Goal: Transaction & Acquisition: Purchase product/service

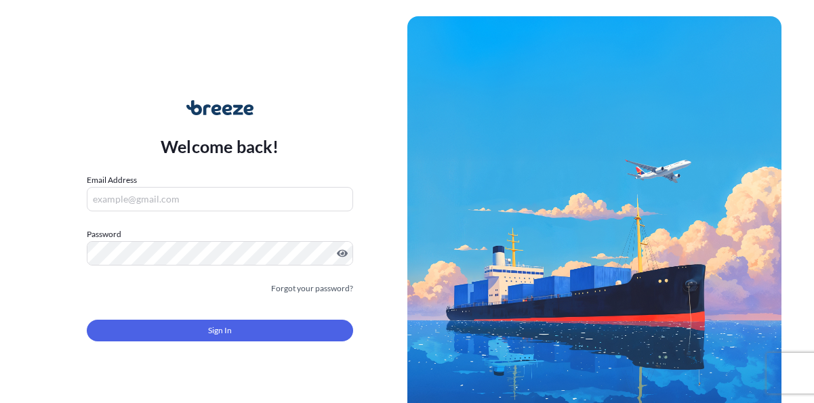
click at [164, 193] on input "Email Address" at bounding box center [220, 199] width 266 height 24
type input "[EMAIL_ADDRESS][PERSON_NAME][DOMAIN_NAME]"
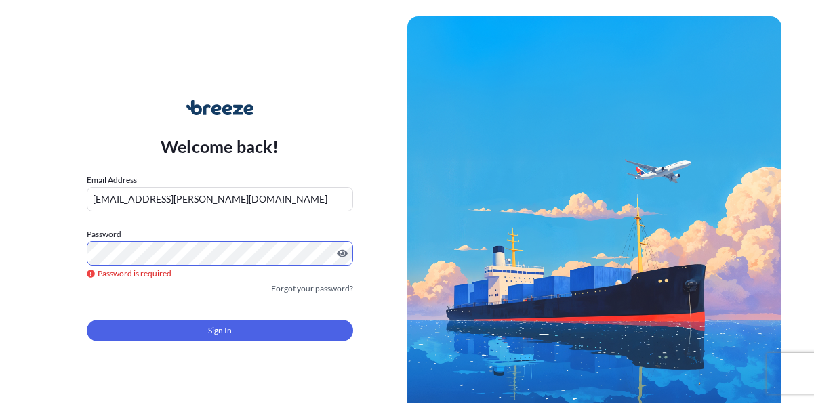
click at [161, 345] on form "Email Address [EMAIL_ADDRESS][PERSON_NAME][DOMAIN_NAME] Password Password is re…" at bounding box center [220, 265] width 266 height 184
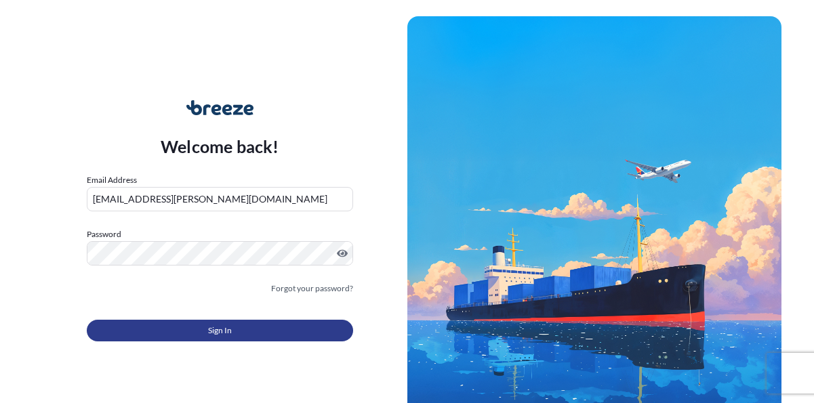
click at [162, 327] on button "Sign In" at bounding box center [220, 331] width 266 height 22
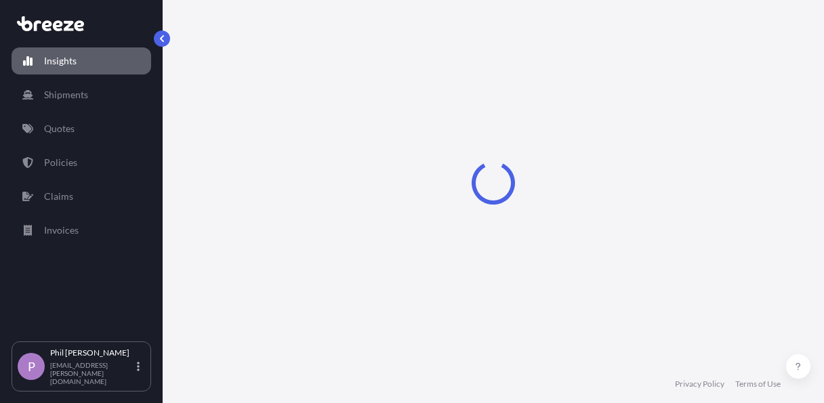
select select "2025"
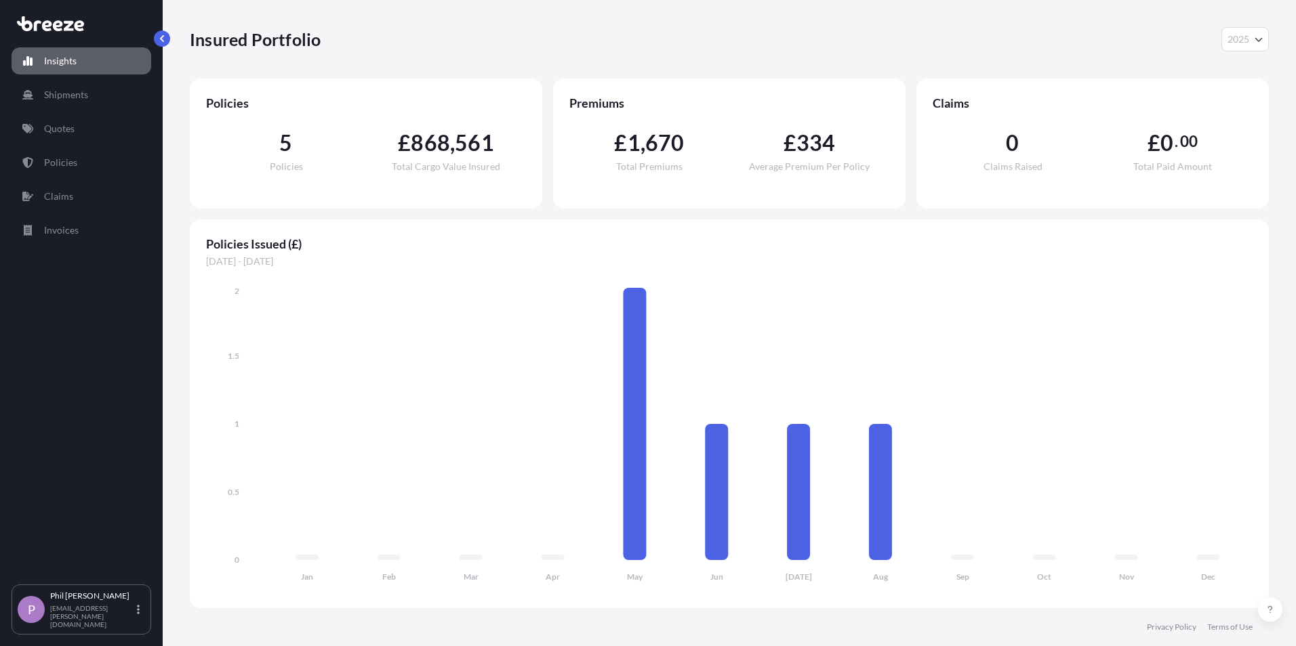
click at [444, 152] on span "868" at bounding box center [430, 143] width 39 height 22
click at [642, 390] on icon at bounding box center [634, 424] width 23 height 272
click at [102, 102] on link "Shipments" at bounding box center [82, 94] width 140 height 27
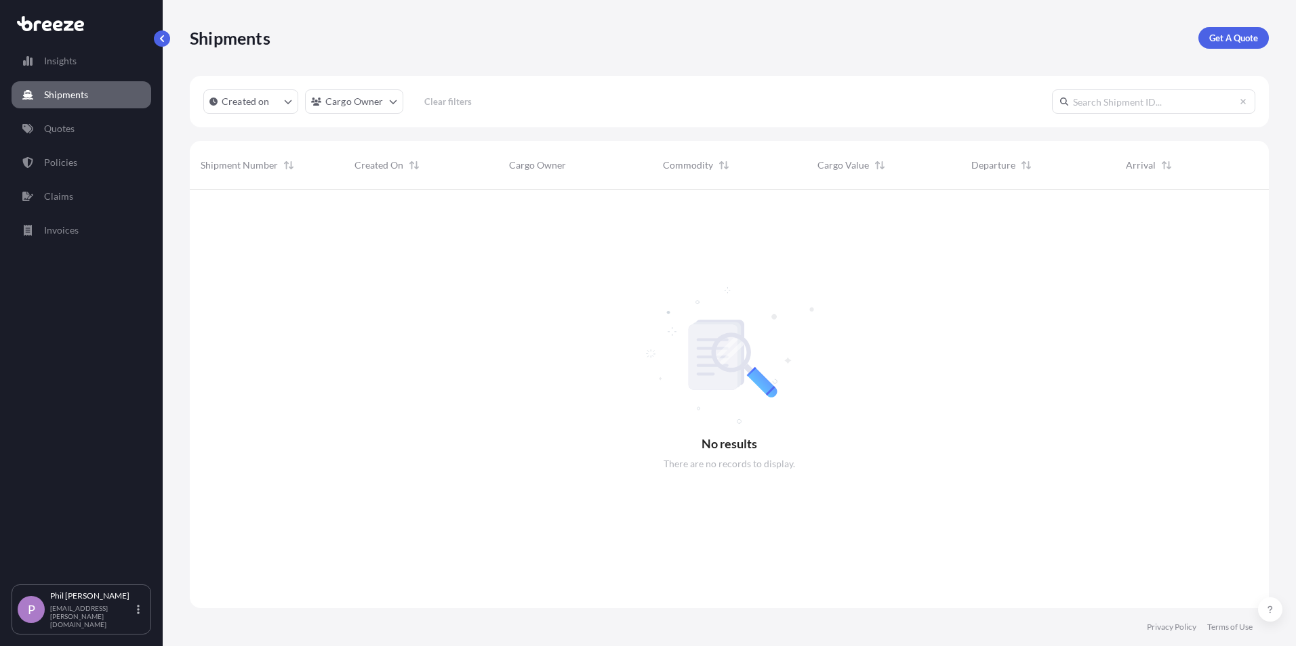
scroll to position [457, 1069]
click at [375, 106] on html "Insights Shipments Quotes Policies Claims Invoices P [PERSON_NAME] [PERSON_NAME…" at bounding box center [648, 323] width 1296 height 646
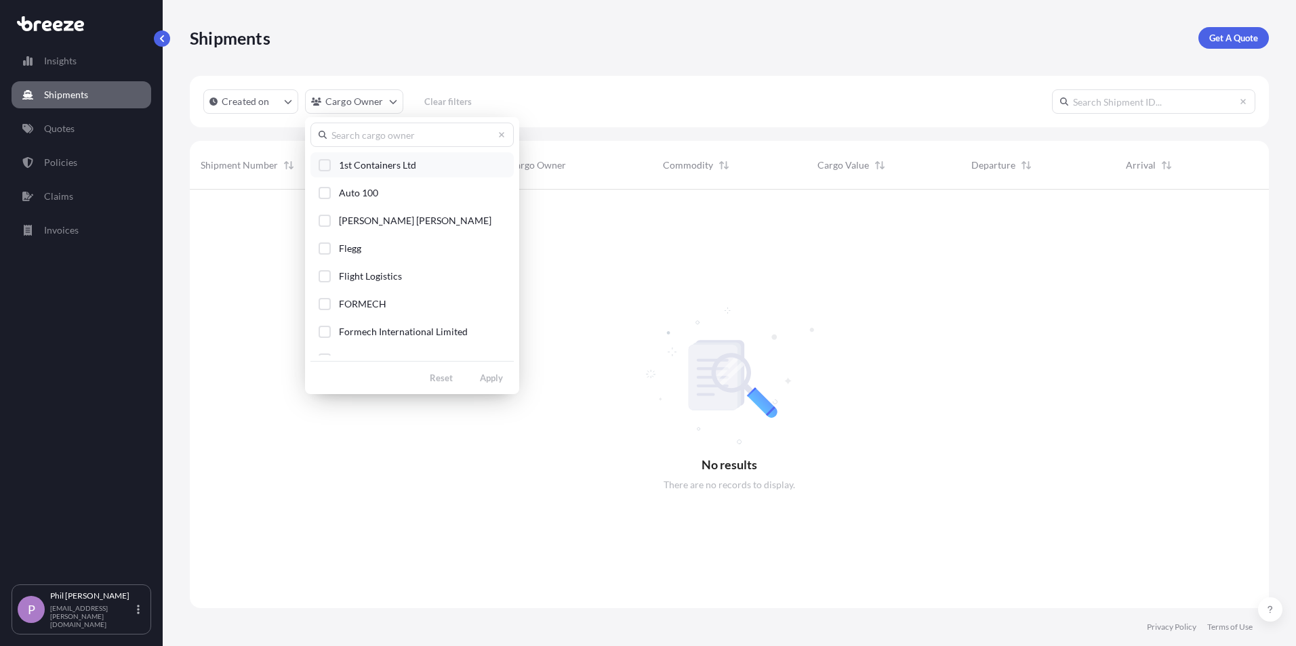
click at [327, 166] on div "Select Option" at bounding box center [324, 165] width 12 height 12
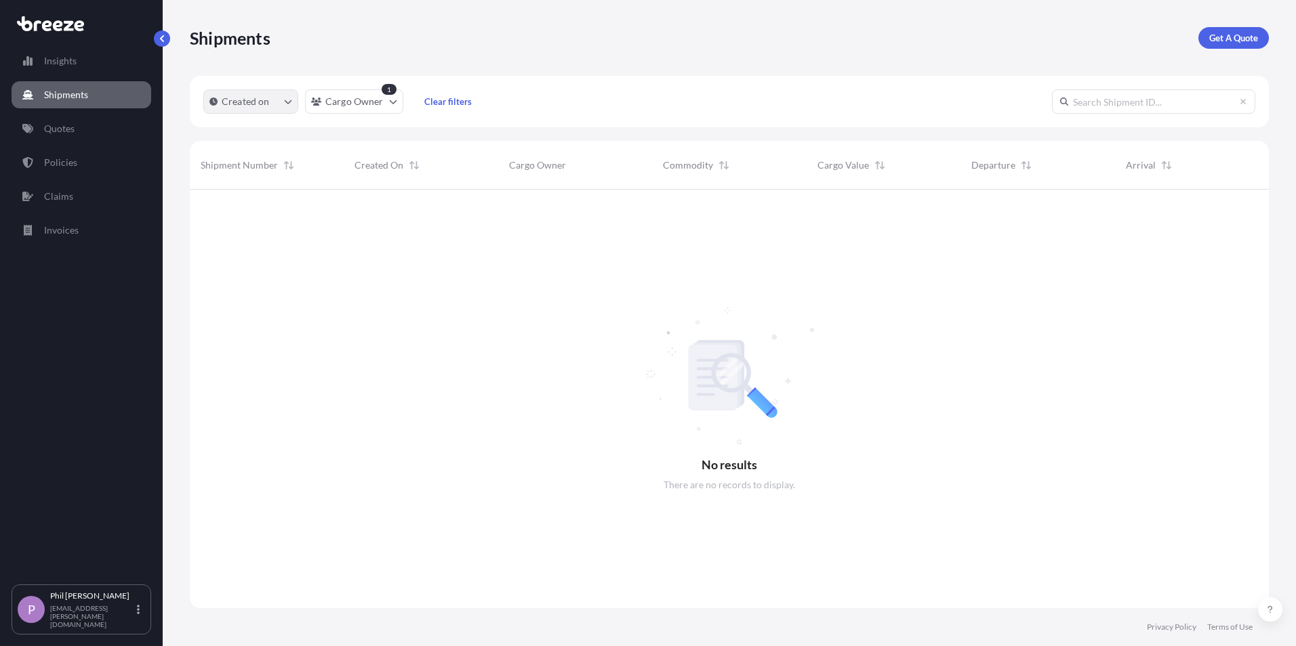
click at [267, 111] on button "Created on" at bounding box center [250, 101] width 95 height 24
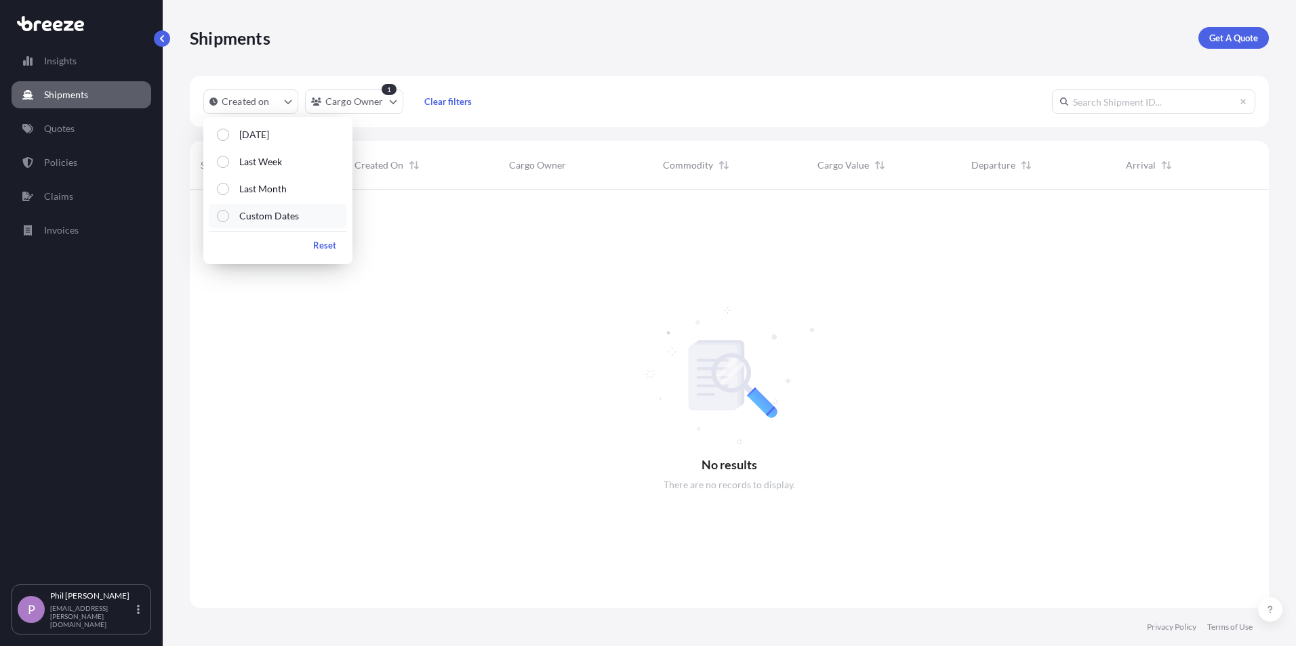
click at [270, 215] on p "Custom Dates" at bounding box center [269, 216] width 60 height 14
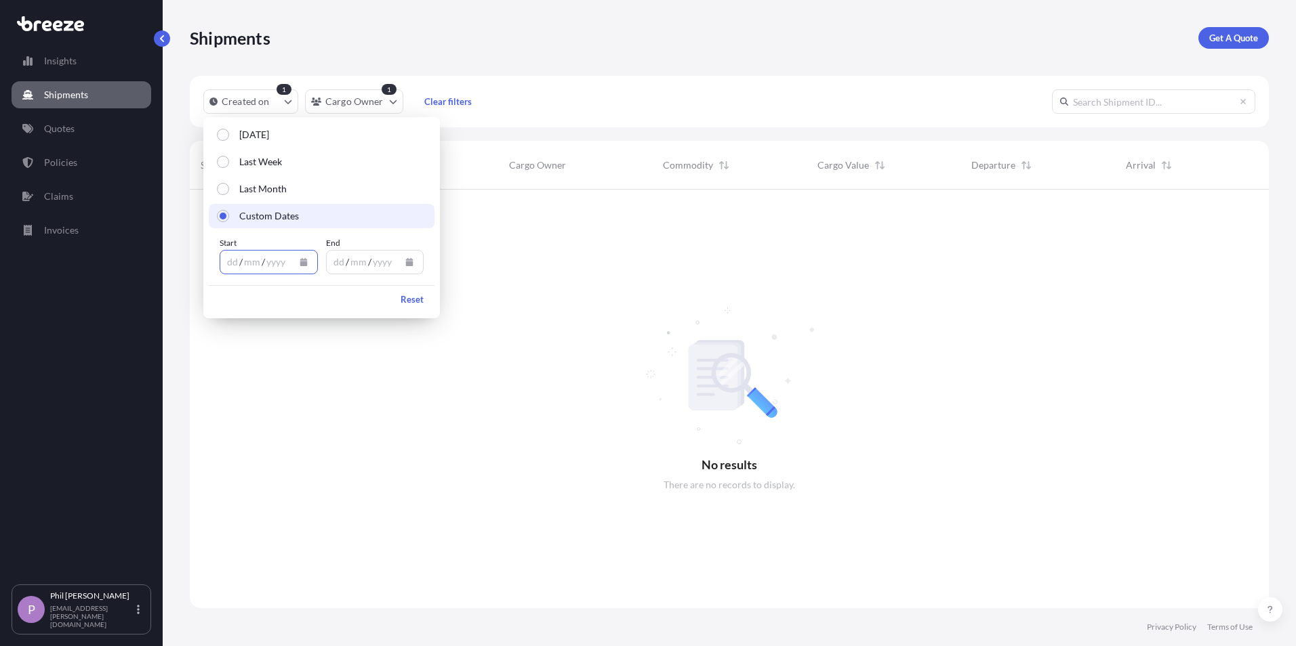
click at [311, 257] on button "Calendar" at bounding box center [304, 262] width 22 height 22
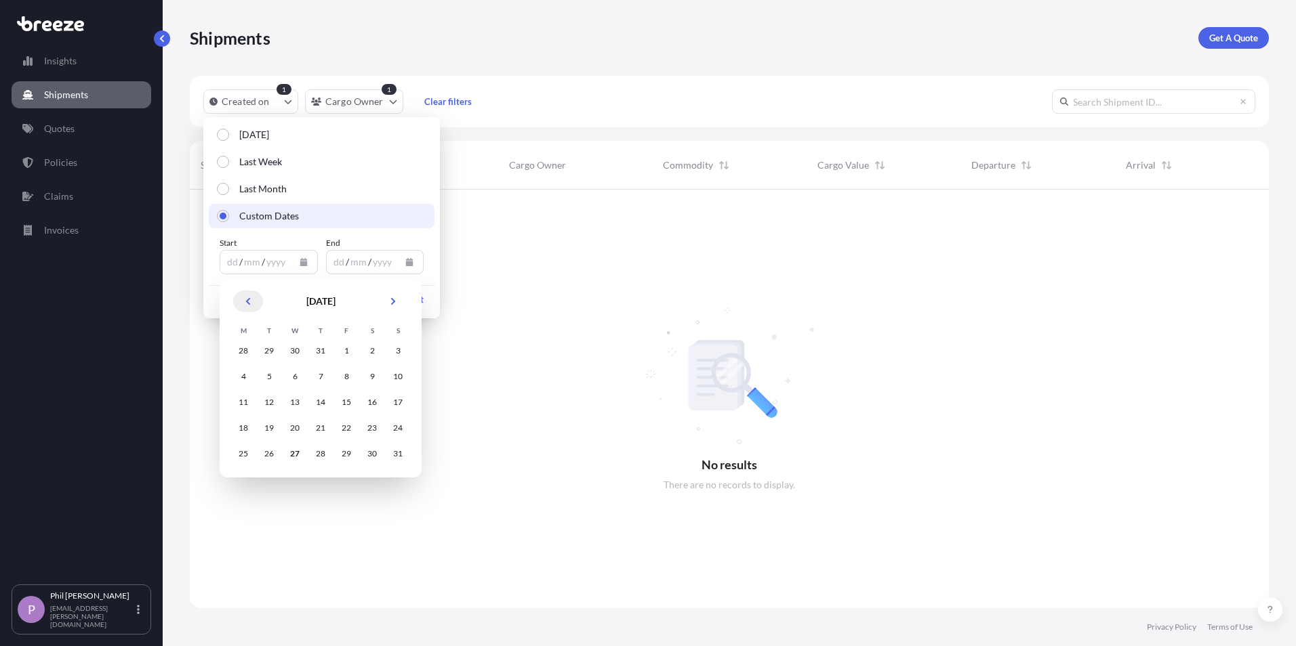
click at [241, 295] on button "Previous" at bounding box center [248, 302] width 30 height 22
click at [247, 297] on icon "Previous" at bounding box center [248, 301] width 8 height 8
click at [247, 451] on div "28" at bounding box center [243, 454] width 24 height 24
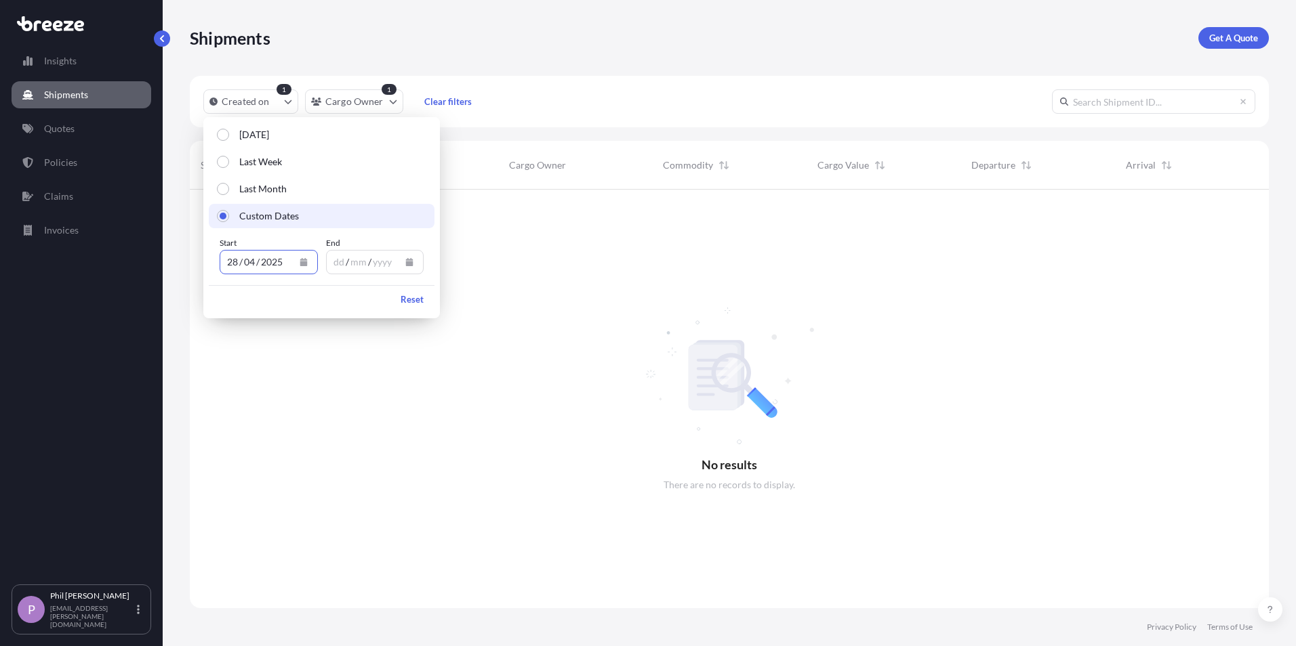
click at [404, 262] on button "Calendar" at bounding box center [409, 262] width 22 height 22
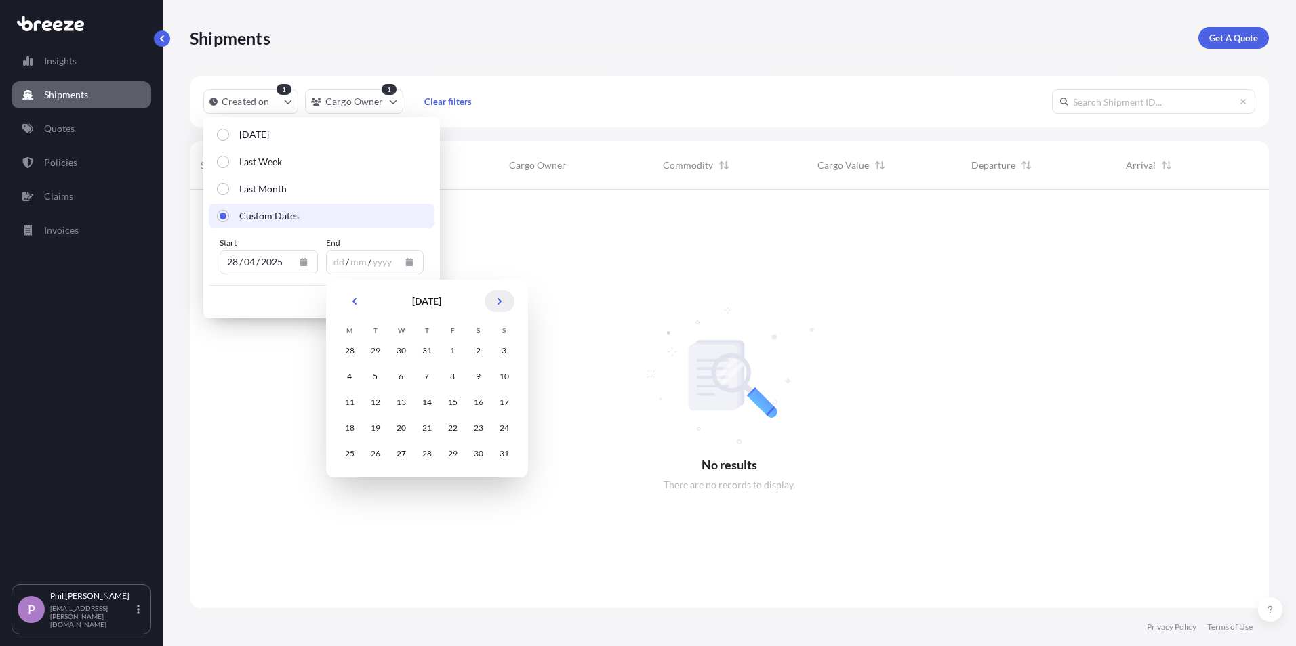
click at [509, 306] on button "Next" at bounding box center [499, 302] width 30 height 22
click at [455, 380] on div "10" at bounding box center [452, 377] width 24 height 24
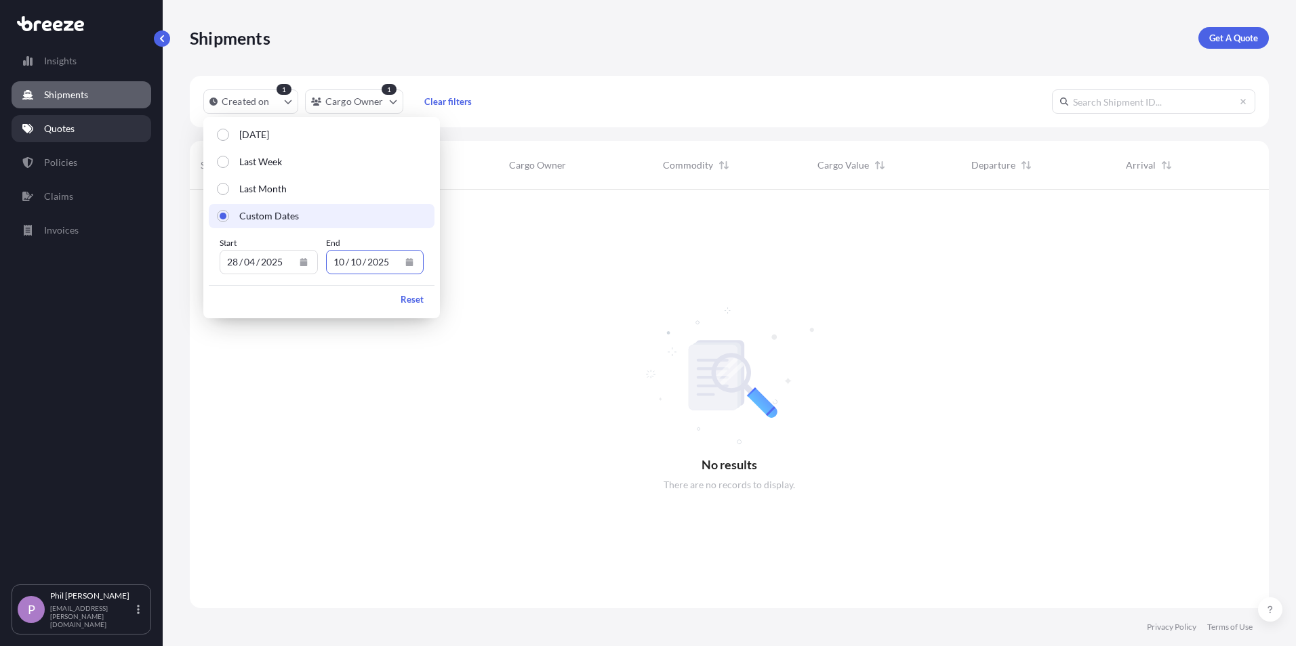
click at [68, 129] on p "Quotes" at bounding box center [59, 129] width 30 height 14
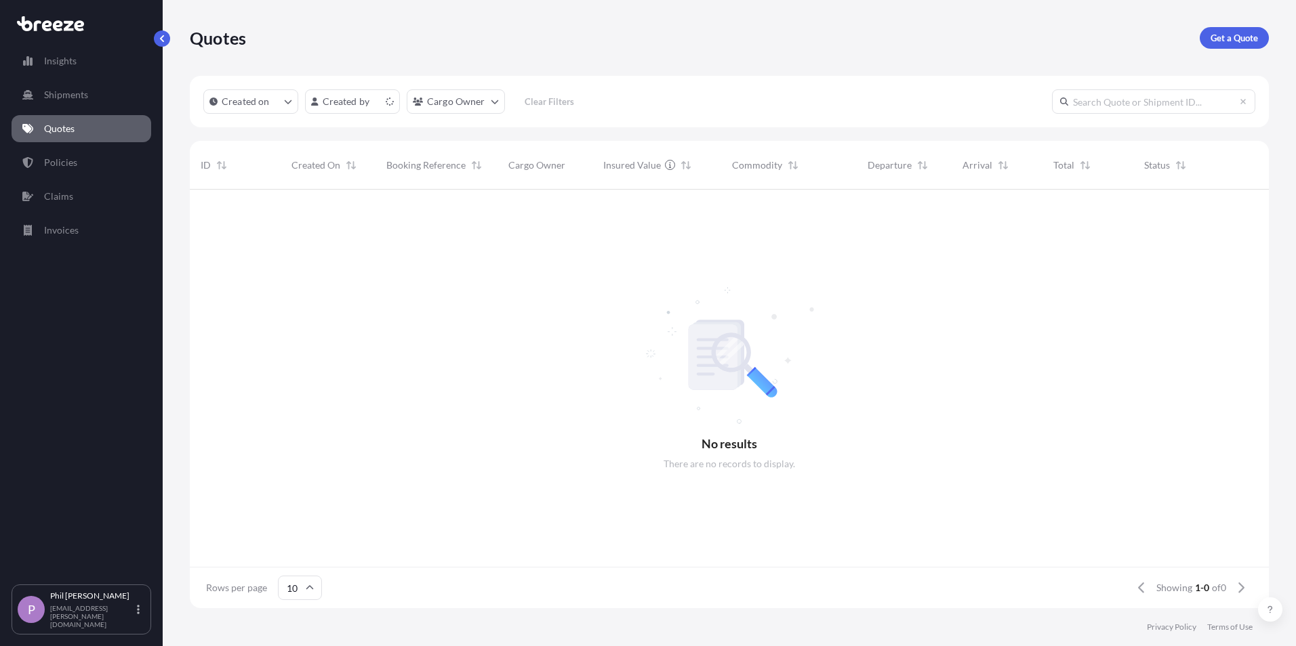
scroll to position [416, 1069]
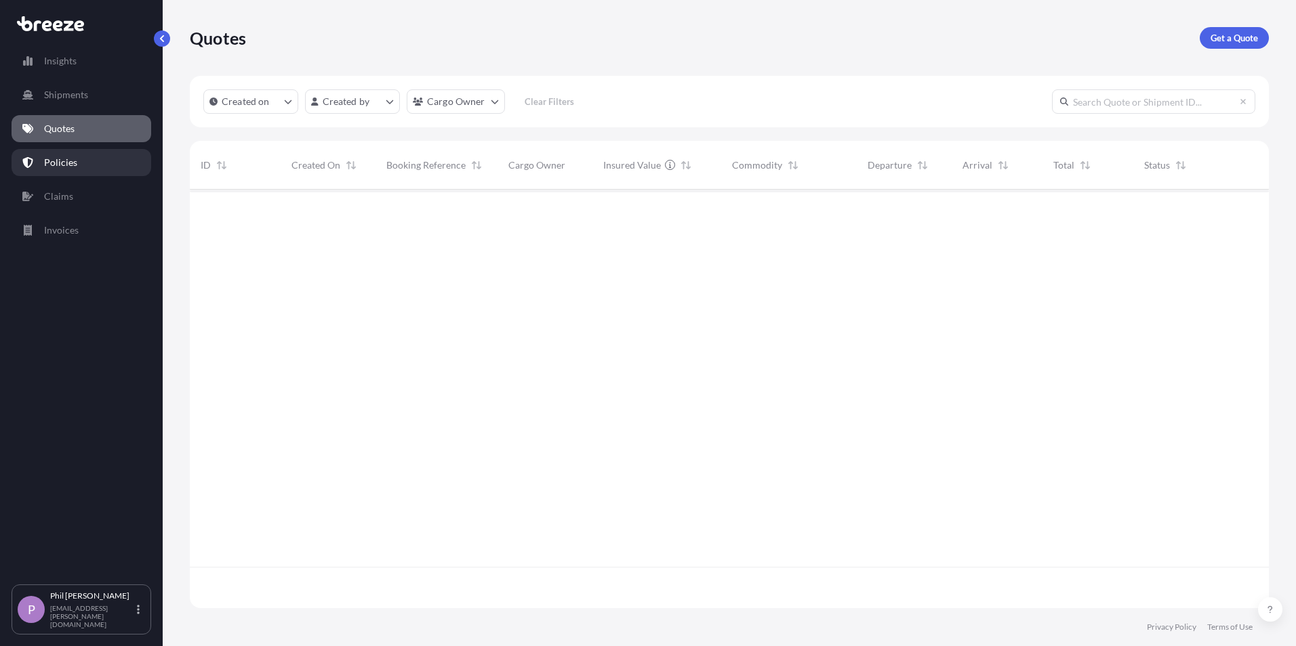
click at [71, 159] on p "Policies" at bounding box center [60, 163] width 33 height 14
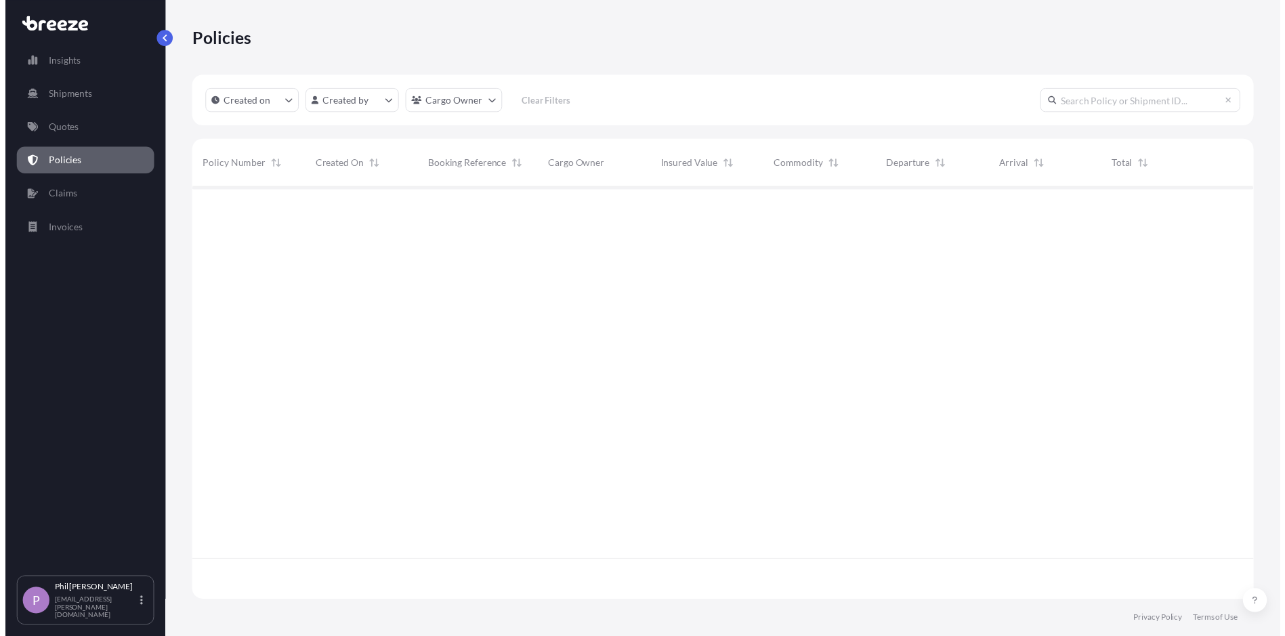
scroll to position [416, 1069]
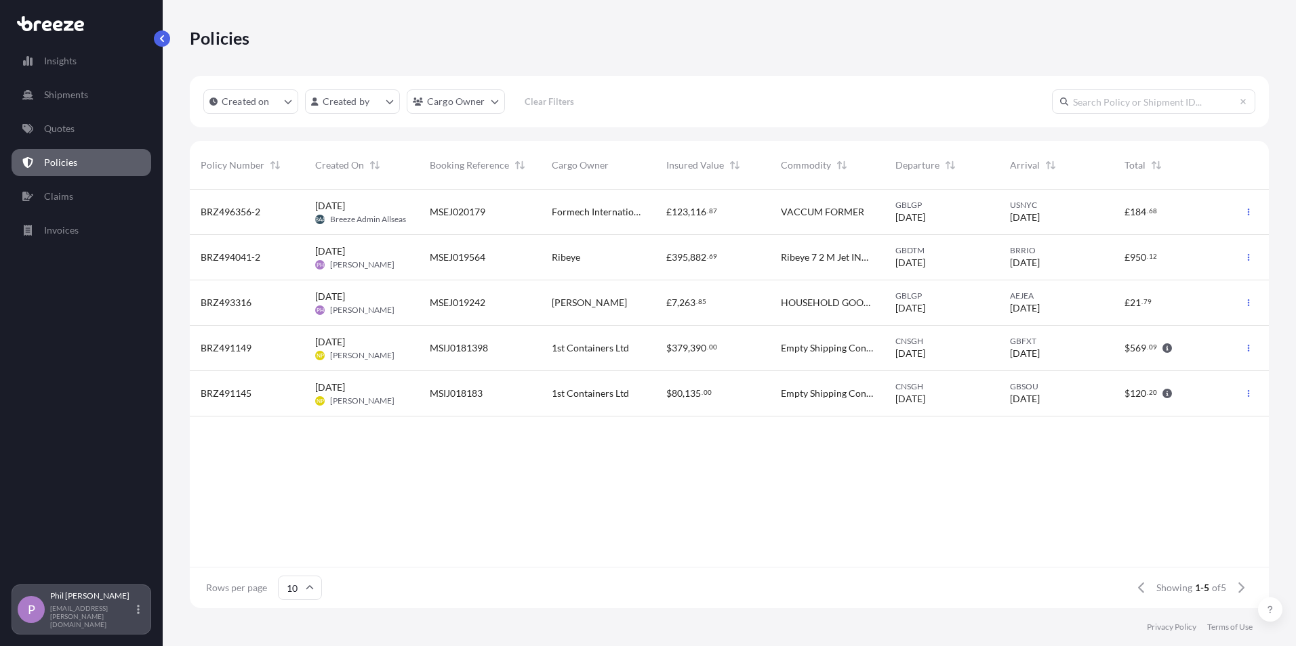
click at [136, 614] on div "[PERSON_NAME] [PERSON_NAME][EMAIL_ADDRESS][PERSON_NAME][DOMAIN_NAME]" at bounding box center [97, 610] width 95 height 38
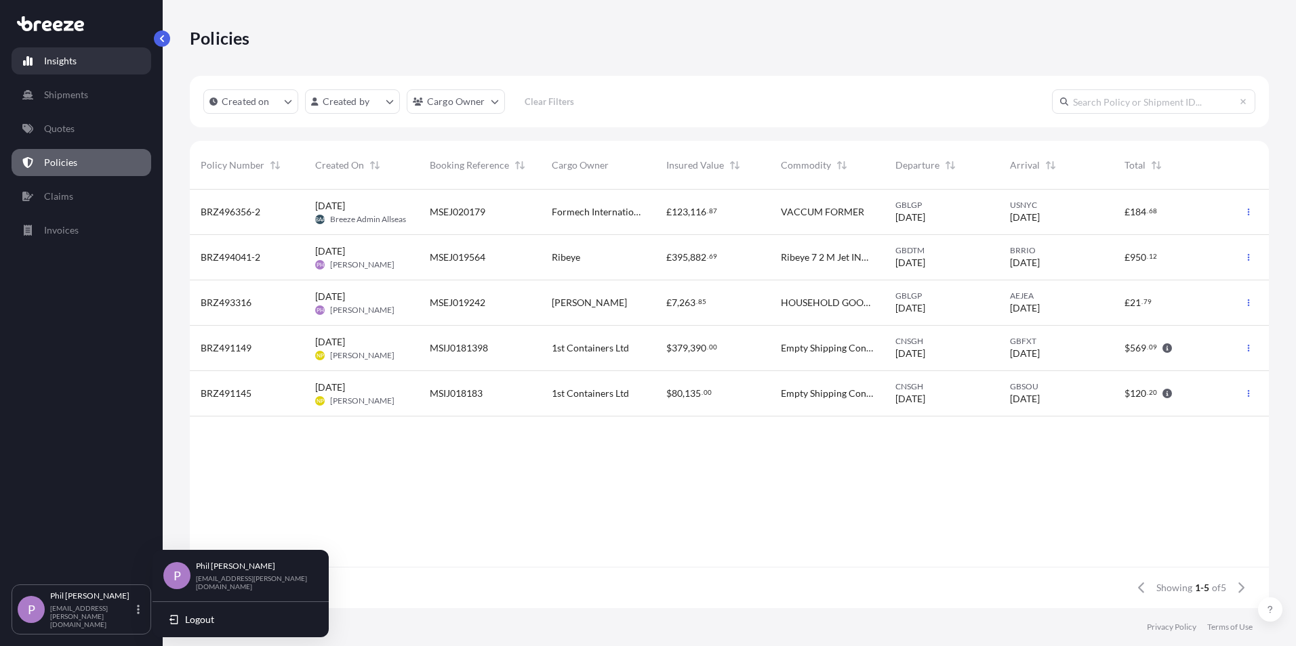
click at [83, 70] on link "Insights" at bounding box center [82, 60] width 140 height 27
select select "2025"
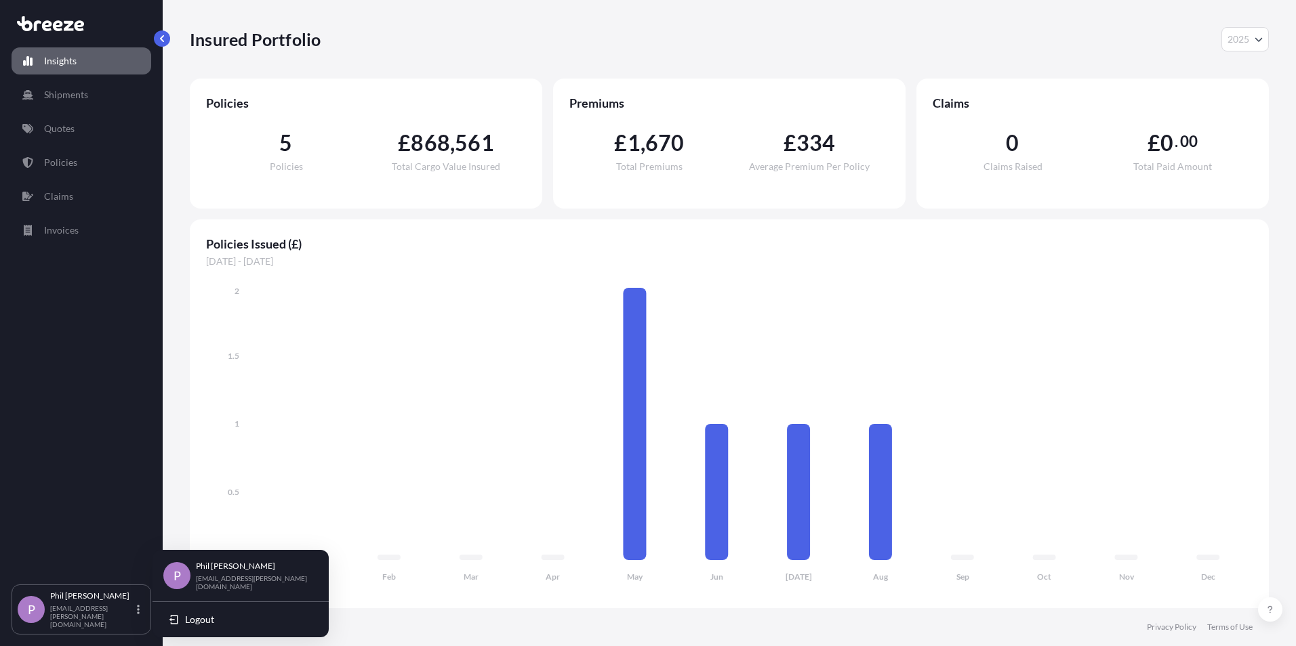
click at [46, 369] on div "Insights Shipments Quotes Policies Claims Invoices" at bounding box center [82, 310] width 140 height 550
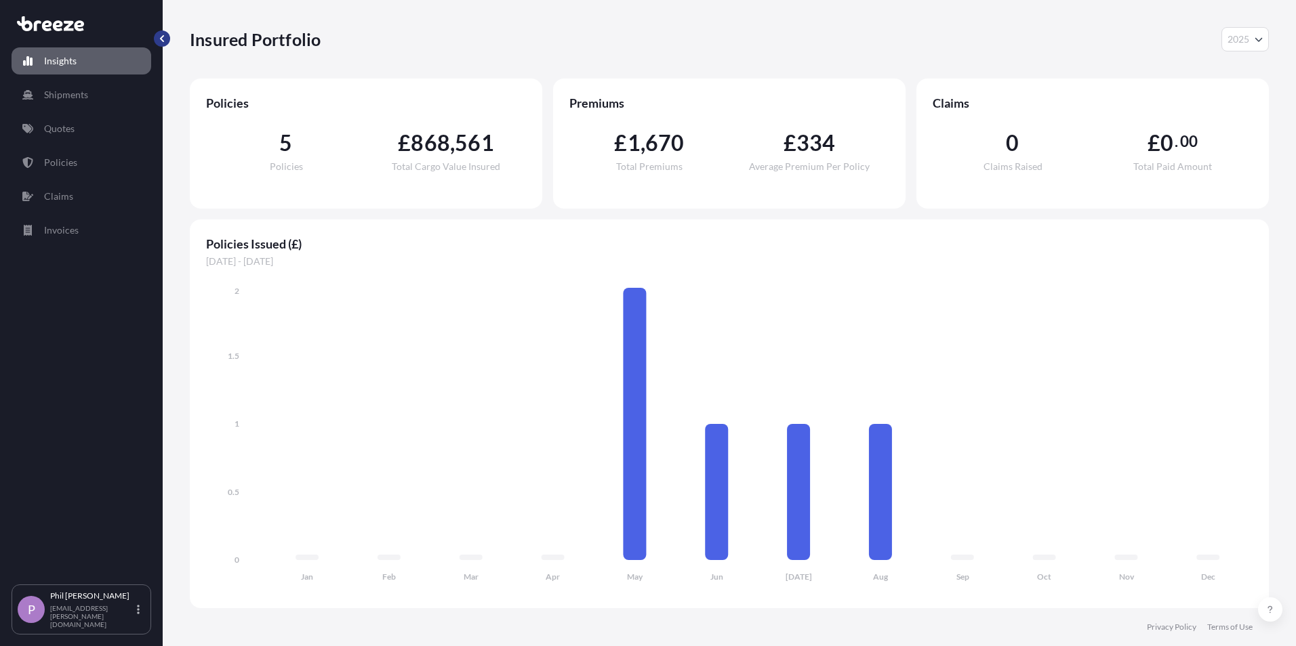
click at [166, 40] on button "button" at bounding box center [162, 38] width 16 height 16
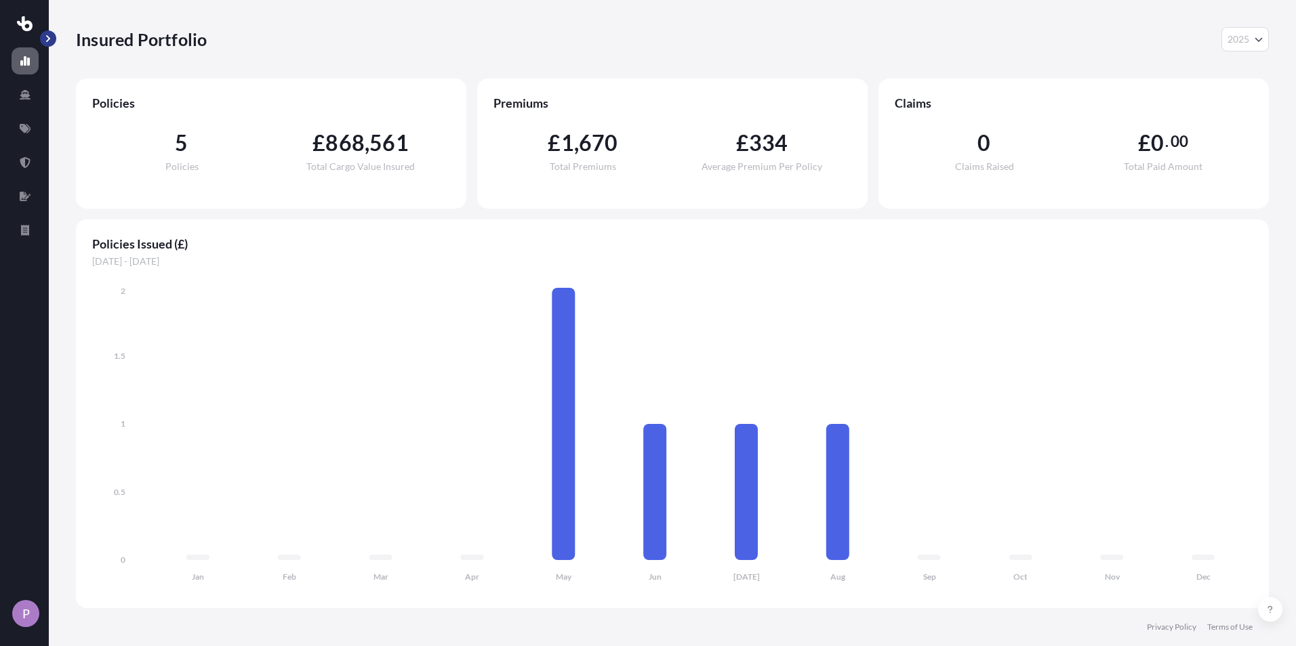
click at [48, 43] on button "button" at bounding box center [48, 38] width 16 height 16
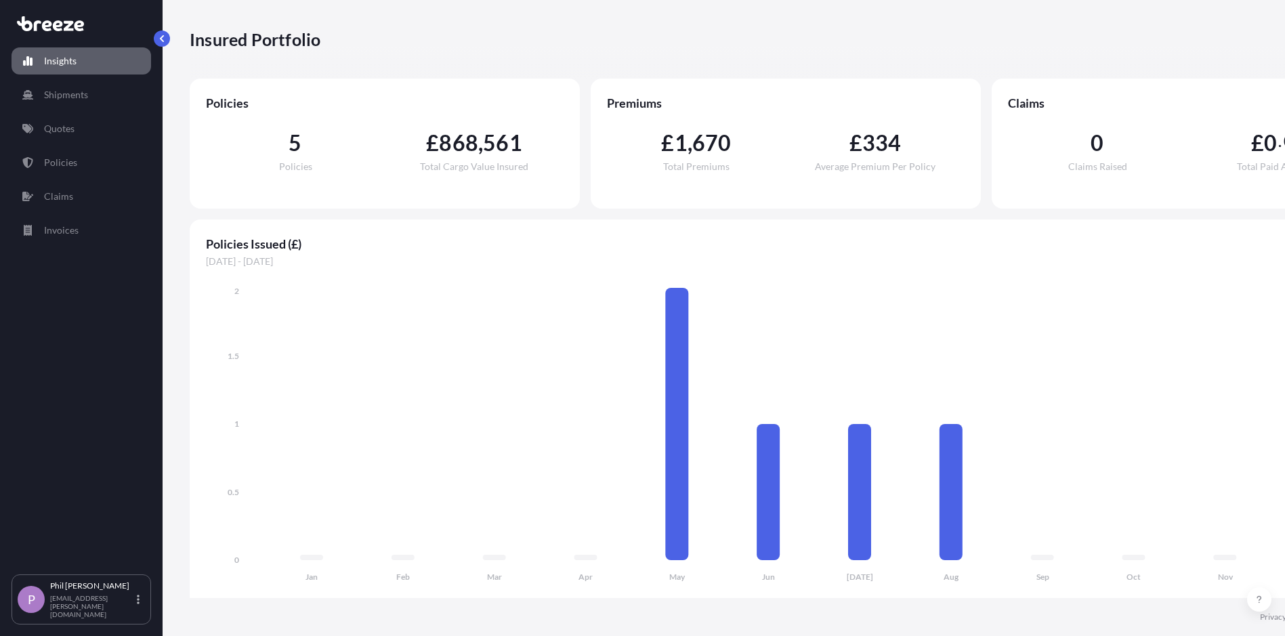
click at [53, 67] on p "Insights" at bounding box center [60, 61] width 33 height 14
click at [79, 89] on p "Shipments" at bounding box center [66, 95] width 44 height 14
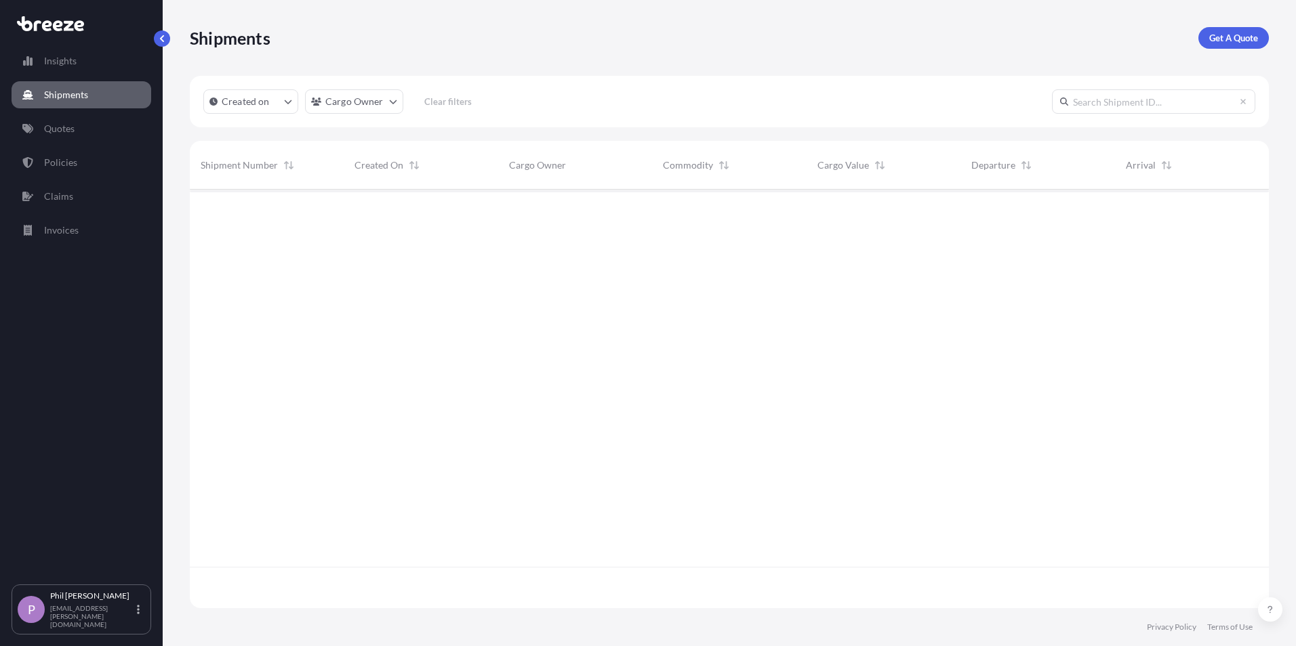
scroll to position [457, 1069]
click at [251, 105] on p "Created on" at bounding box center [246, 102] width 48 height 14
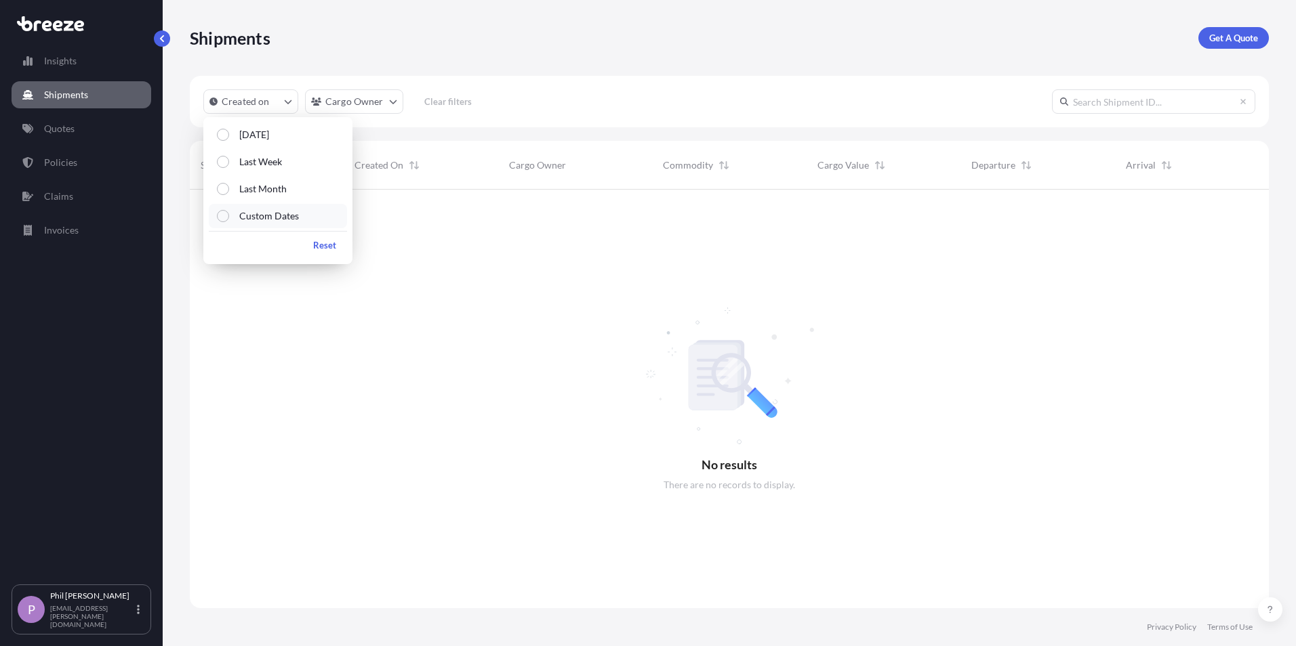
click at [287, 216] on p "Custom Dates" at bounding box center [269, 216] width 60 height 14
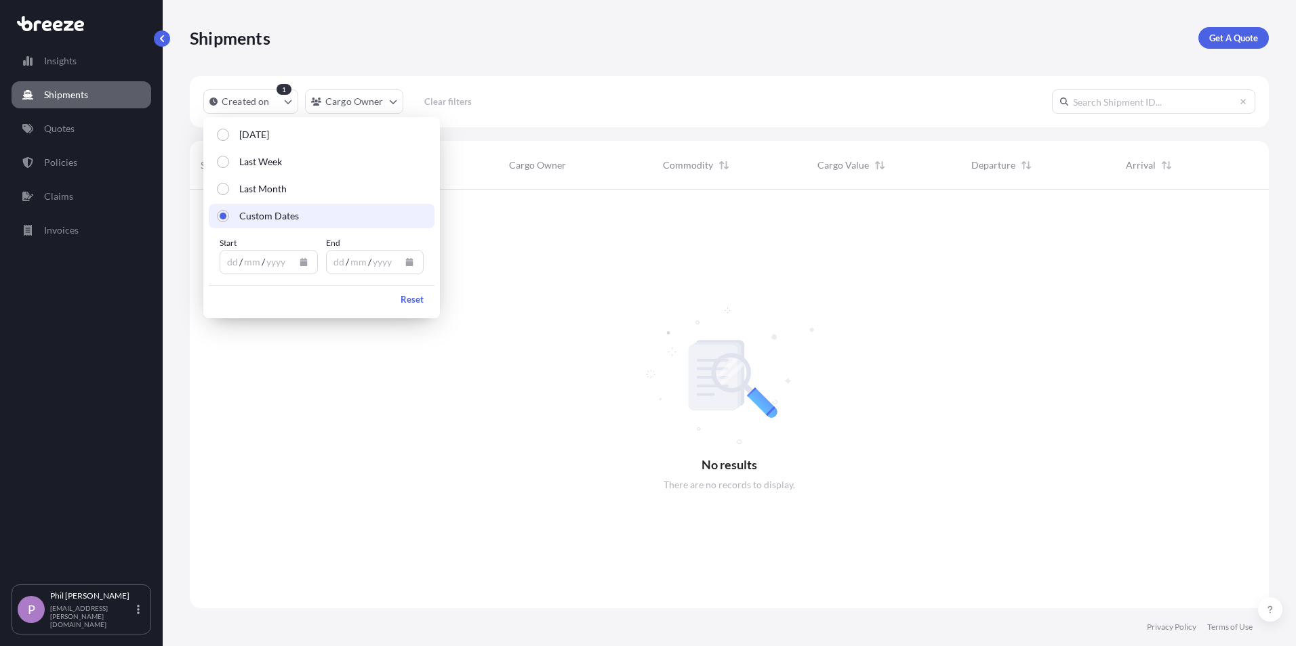
click at [307, 264] on icon "Calendar" at bounding box center [304, 262] width 8 height 8
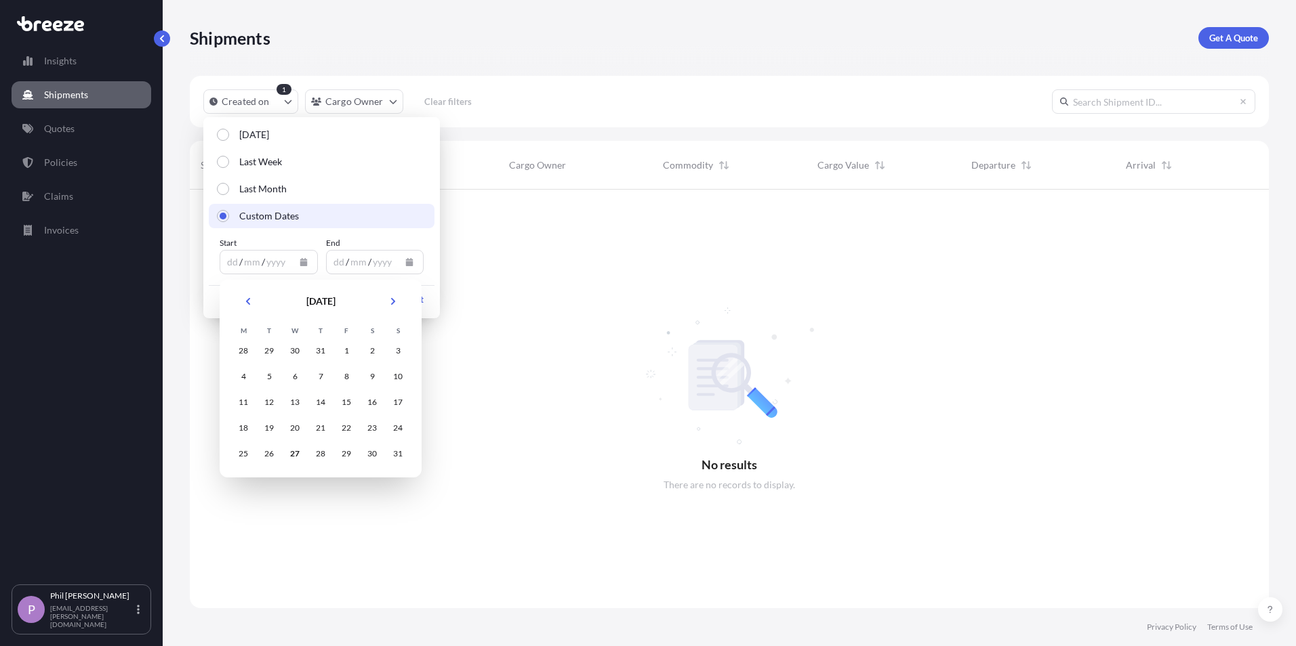
click at [243, 301] on button "Previous" at bounding box center [248, 302] width 30 height 22
click at [245, 305] on icon "Previous" at bounding box center [248, 301] width 8 height 8
click at [321, 352] on div "1" at bounding box center [320, 351] width 24 height 24
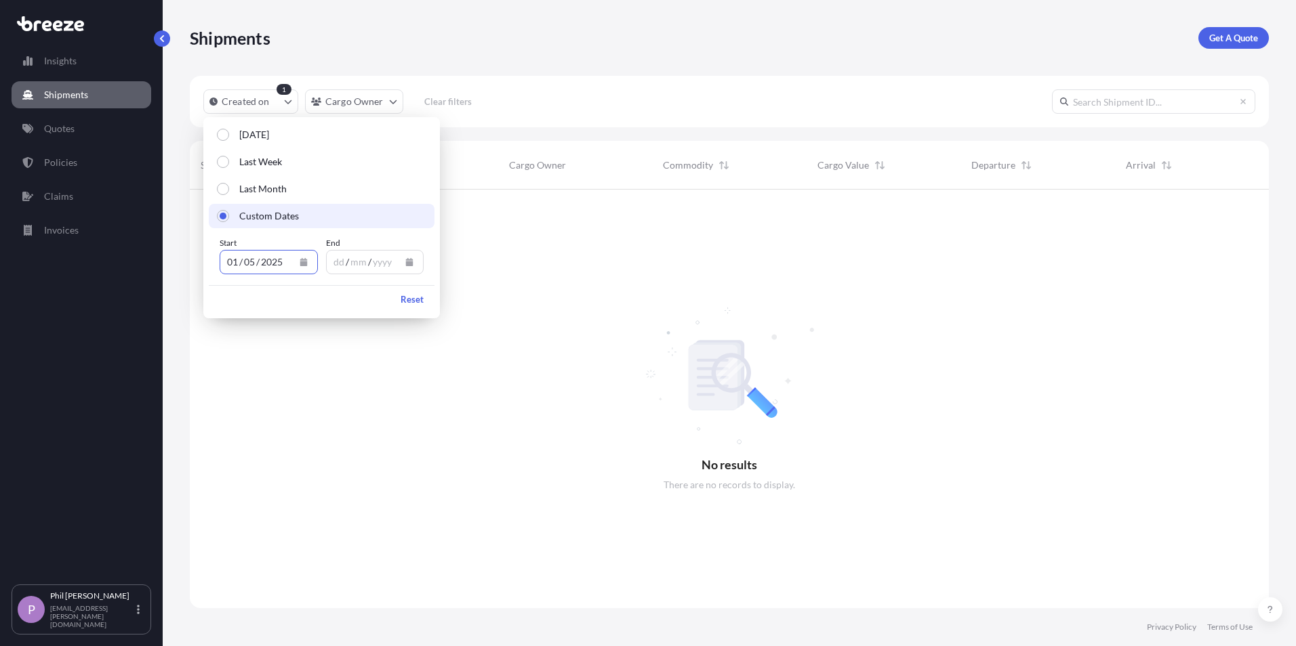
click at [421, 263] on div "dd / mm / yyyy" at bounding box center [375, 262] width 98 height 24
click at [417, 264] on button "Calendar" at bounding box center [409, 262] width 22 height 22
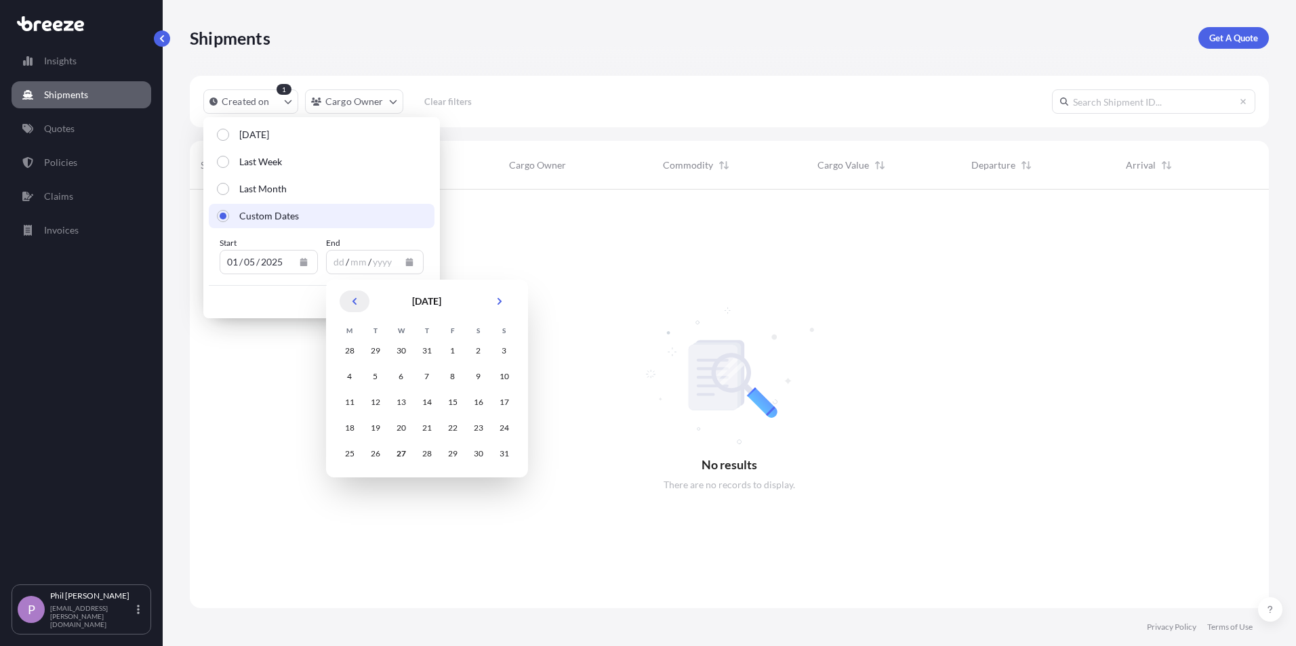
click at [358, 300] on button "Previous" at bounding box center [354, 302] width 30 height 22
click at [480, 455] on div "31" at bounding box center [478, 454] width 24 height 24
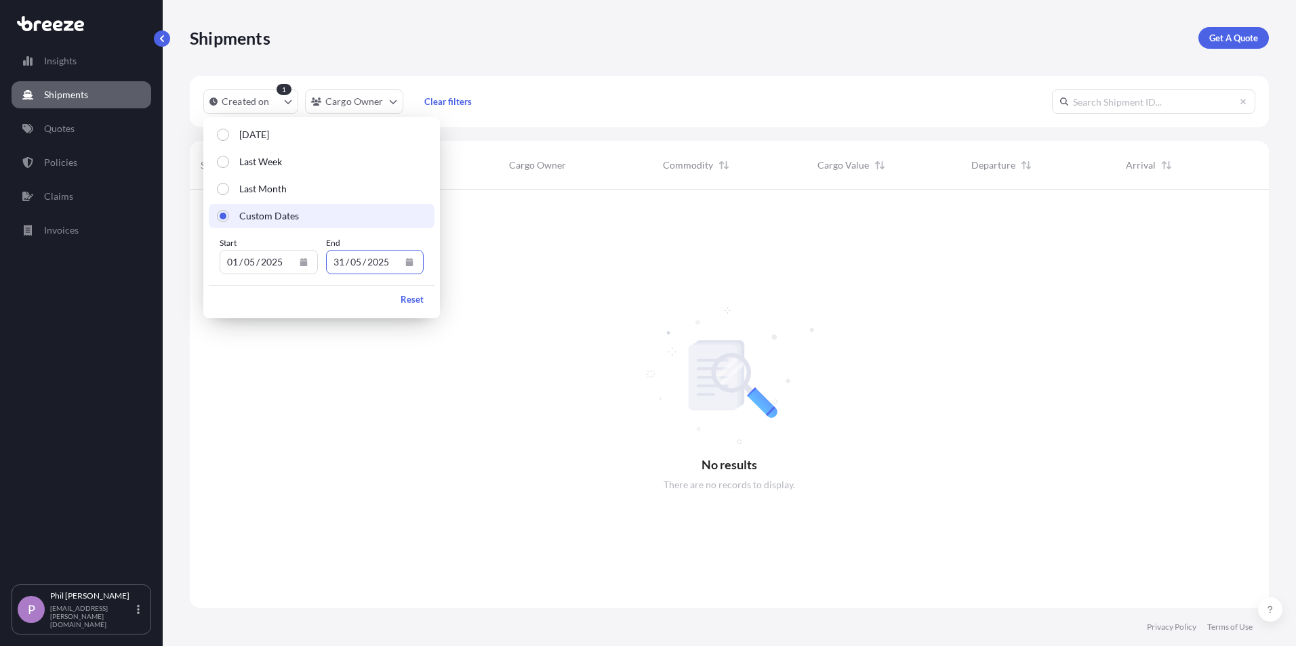
click at [325, 296] on div "Reset" at bounding box center [322, 299] width 226 height 28
click at [340, 94] on html "[DATE] [DATE] [DATE] Selected Date: [DATE] Insights Shipments Quotes Policies C…" at bounding box center [648, 323] width 1296 height 646
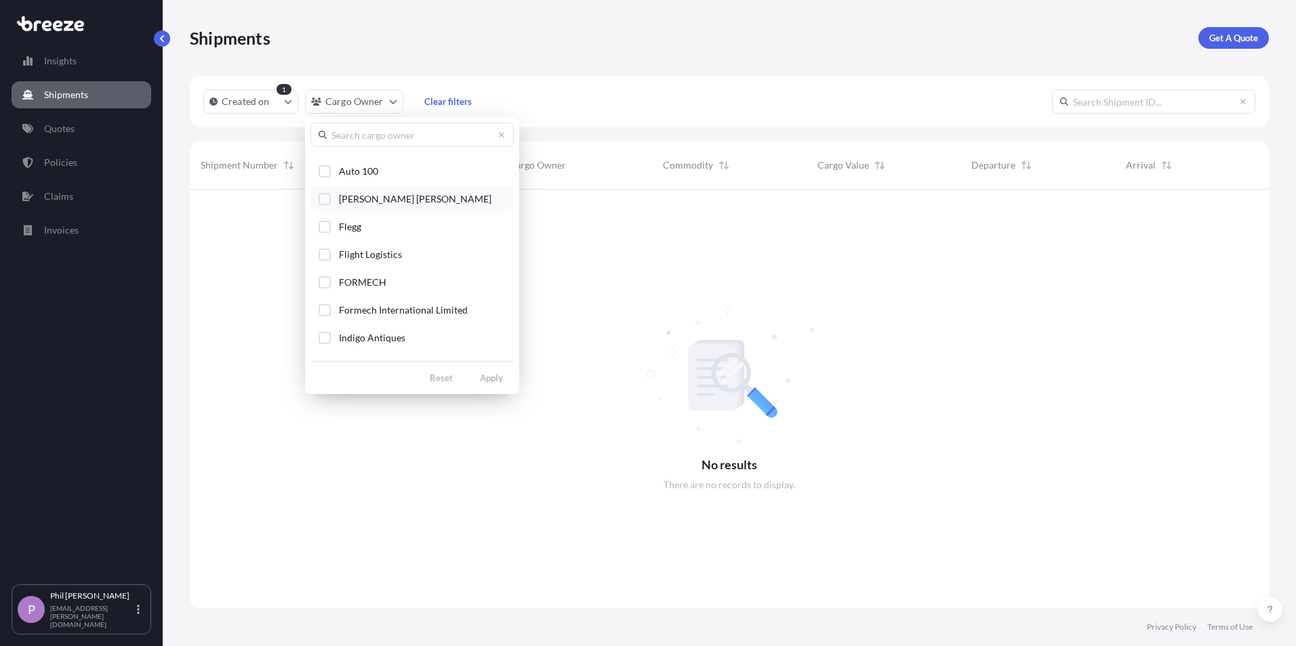
scroll to position [0, 0]
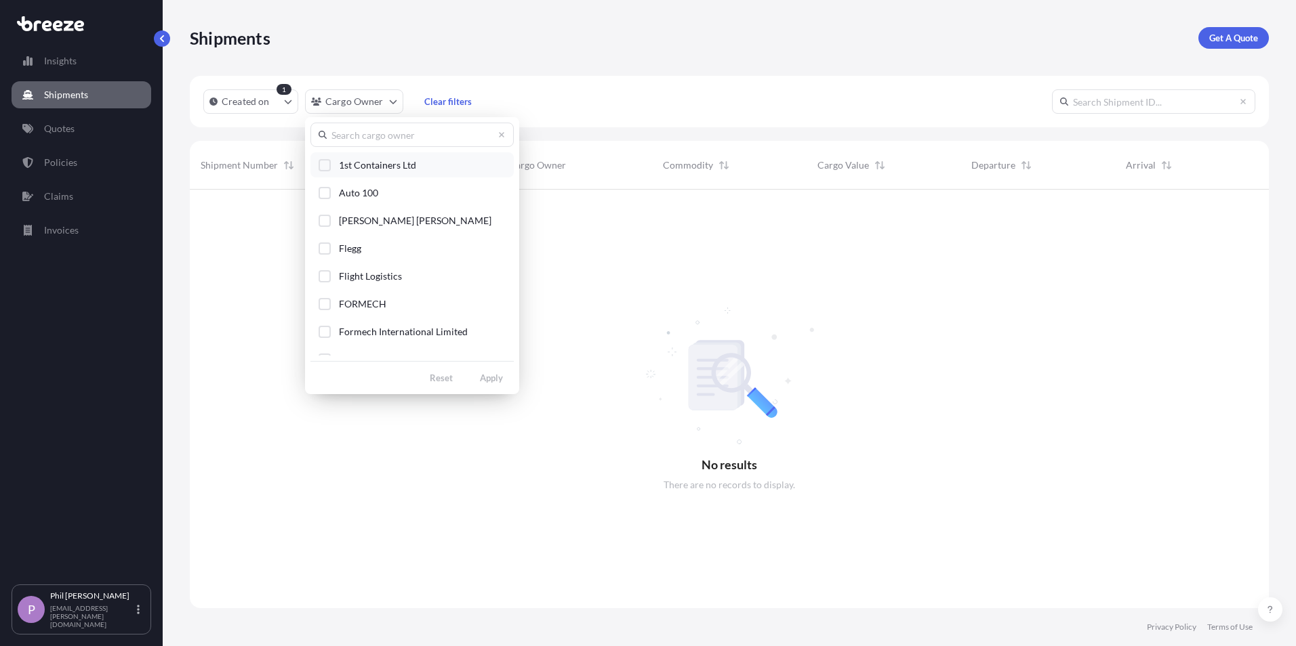
click at [325, 167] on div "Select Option" at bounding box center [324, 165] width 12 height 12
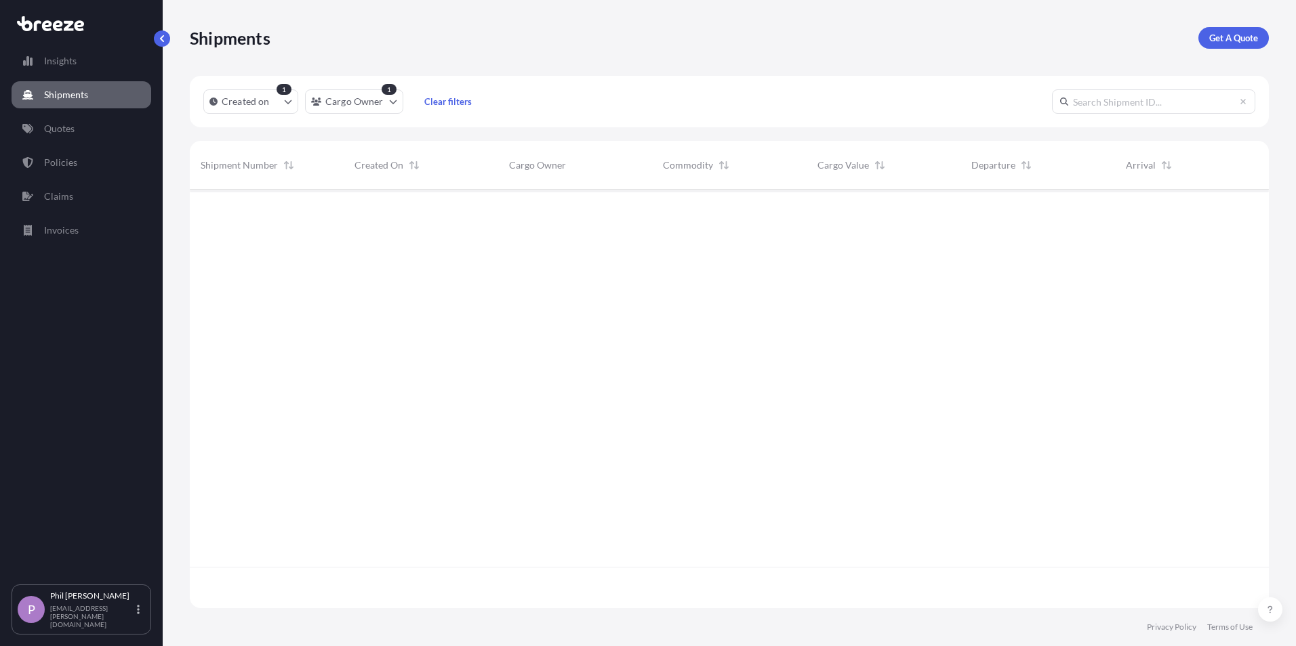
scroll to position [457, 1069]
click at [1229, 37] on p "Get A Quote" at bounding box center [1233, 38] width 49 height 14
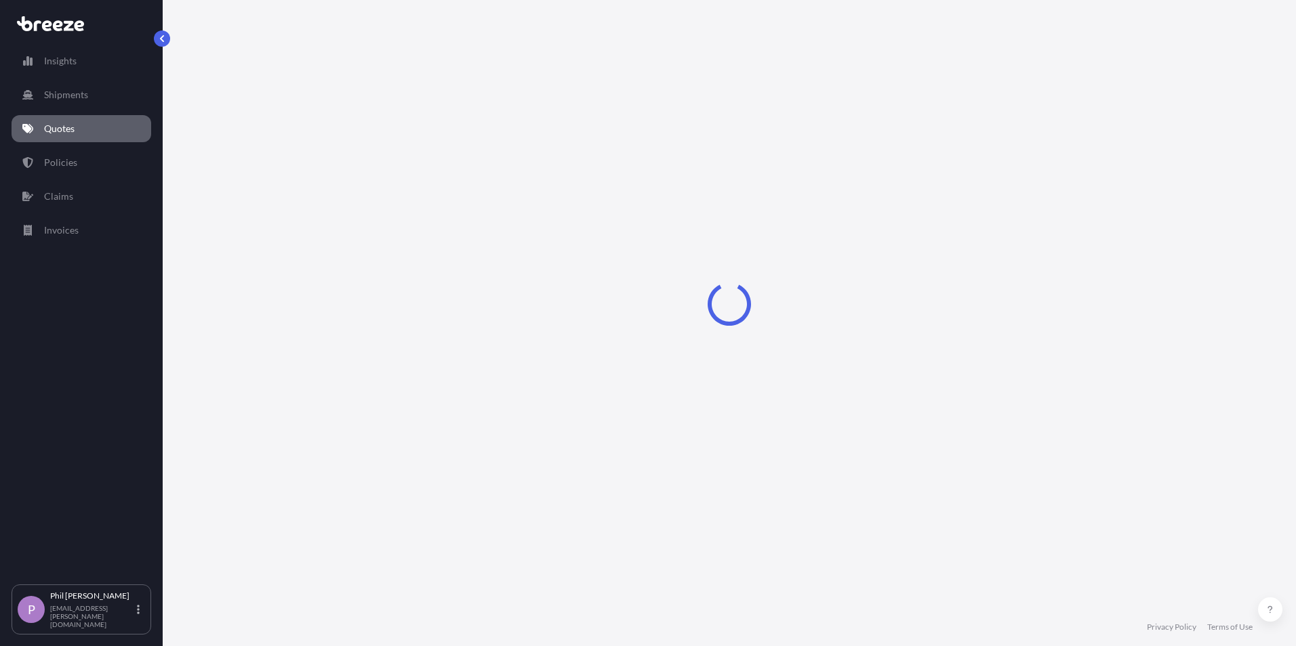
select select "Sea"
select select "1"
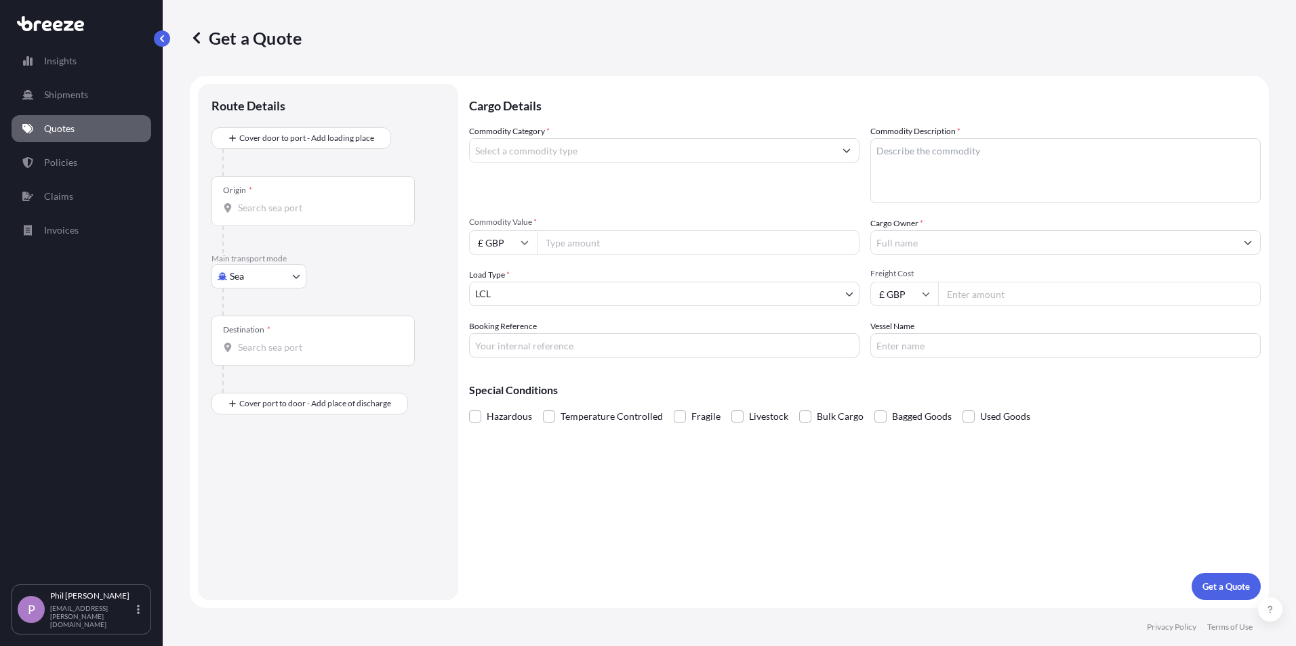
click at [499, 150] on input "Commodity Category *" at bounding box center [652, 150] width 365 height 24
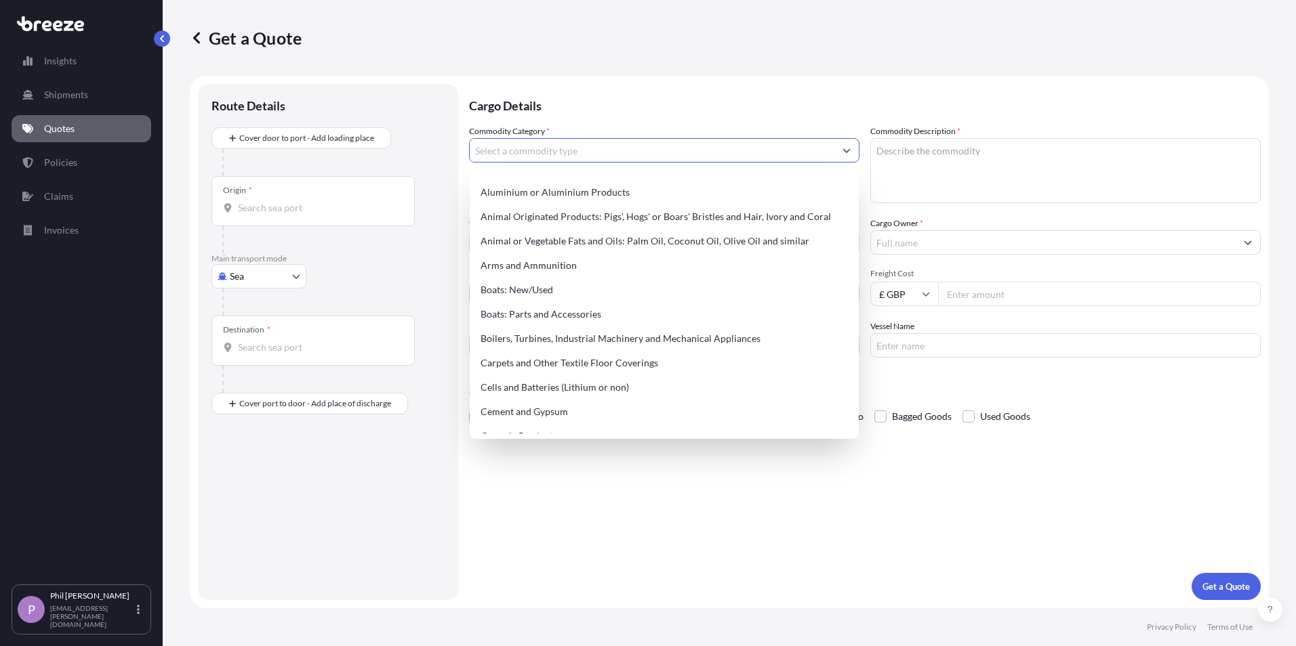
scroll to position [68, 0]
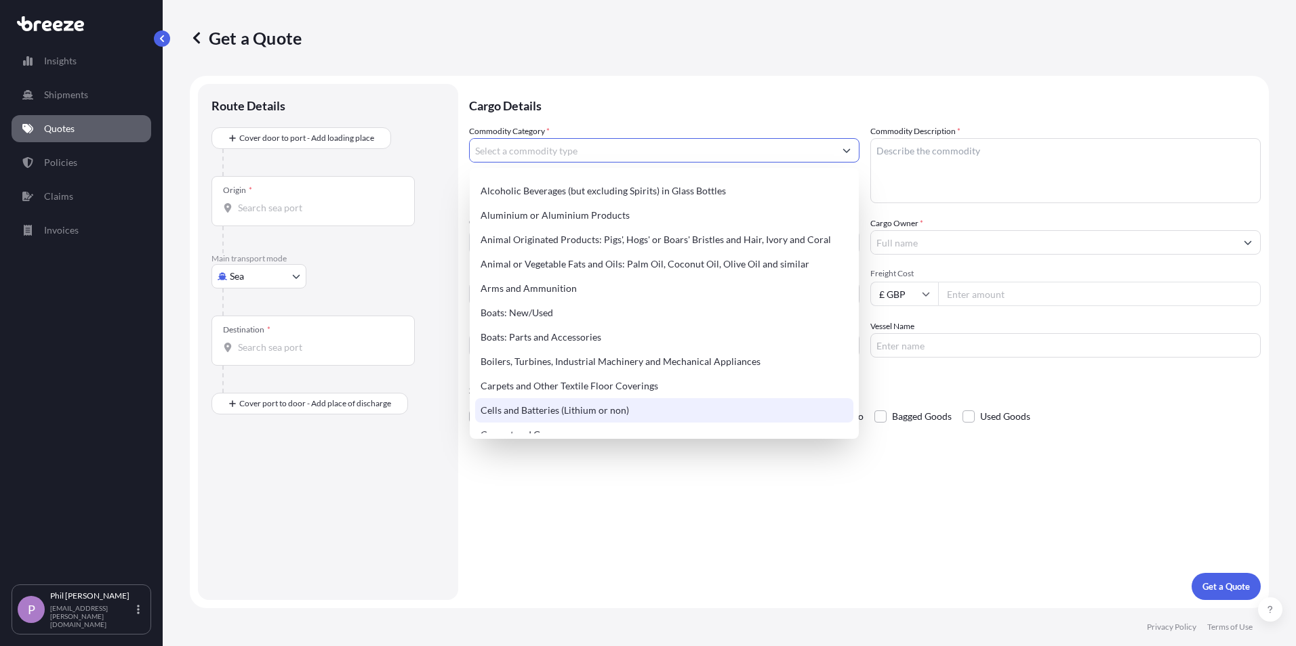
click at [621, 548] on div "Cargo Details Commodity Category * Commodity Description * Commodity Value * £ …" at bounding box center [864, 342] width 791 height 516
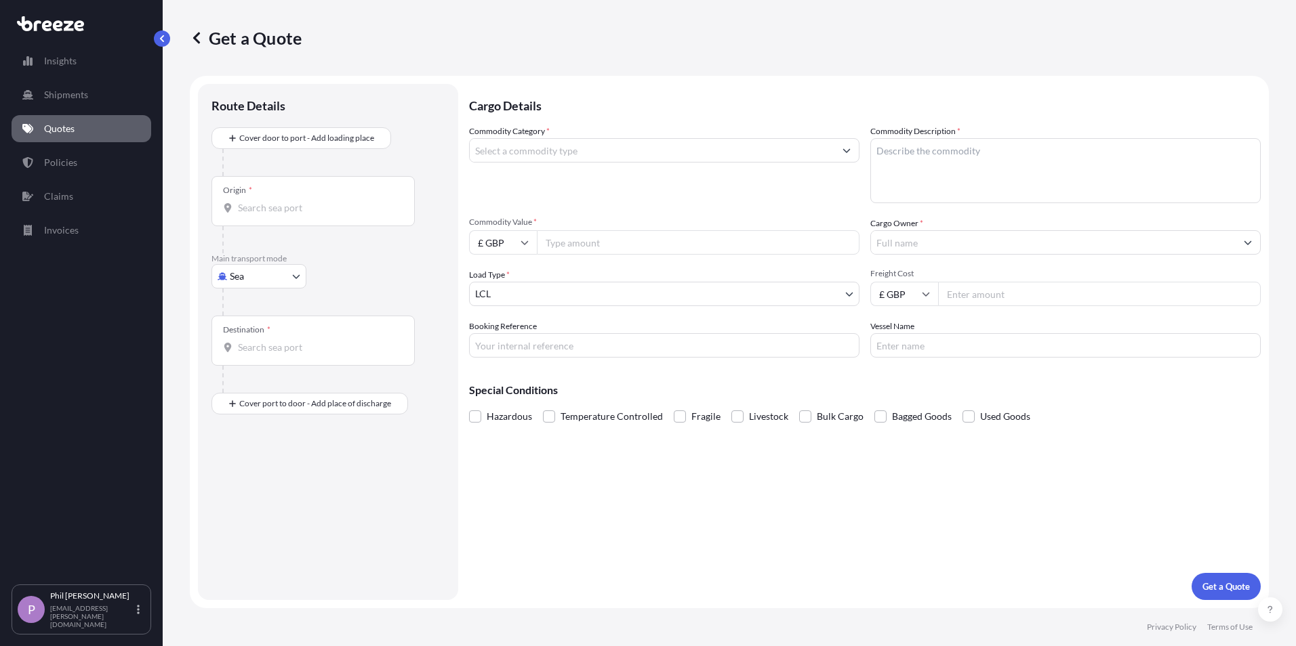
click at [617, 162] on div at bounding box center [664, 150] width 390 height 24
click at [968, 159] on textarea "Commodity Description *" at bounding box center [1065, 170] width 390 height 65
click at [269, 215] on div "Origin *" at bounding box center [312, 201] width 203 height 50
click at [269, 215] on input "Origin *" at bounding box center [318, 208] width 160 height 14
type input "CNSGH - [GEOGRAPHIC_DATA], [GEOGRAPHIC_DATA]"
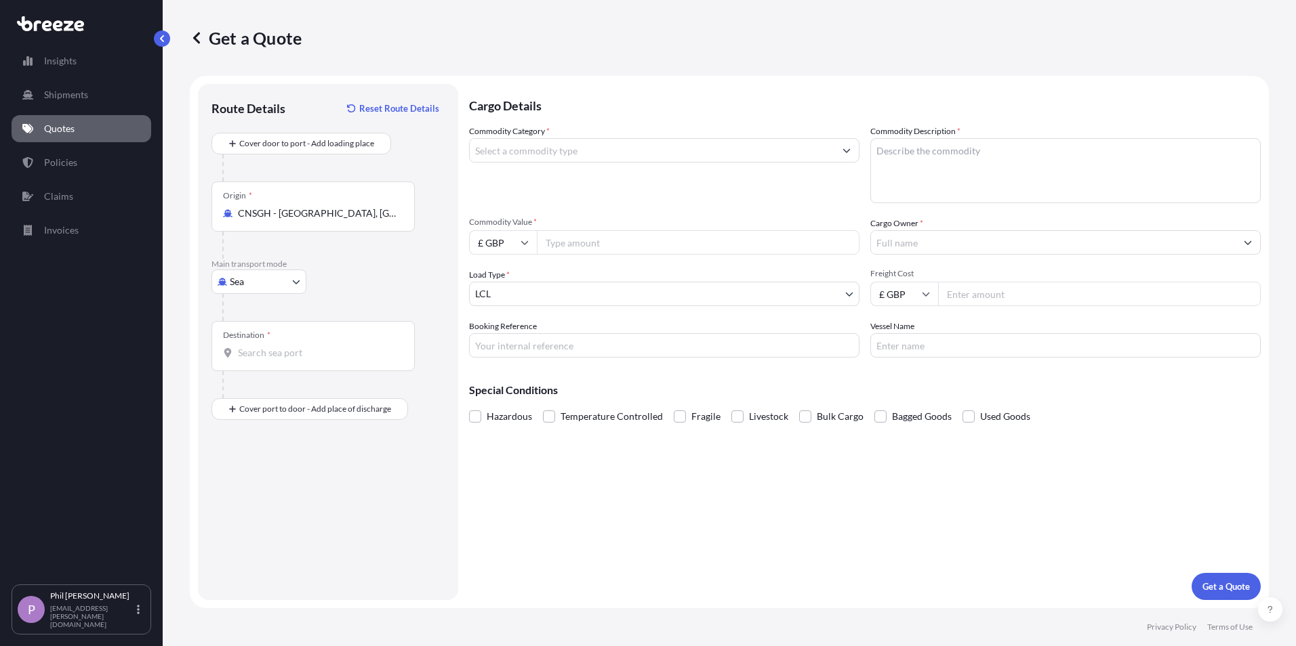
click at [262, 351] on input "Destination *" at bounding box center [318, 353] width 160 height 14
type input "GBFXT - Felixstowe, [GEOGRAPHIC_DATA]"
click at [956, 152] on textarea "Commodity Description *" at bounding box center [1065, 170] width 390 height 65
paste textarea "1X40HC = 4 X 10'HC WELDED TOGETHER"
click at [881, 148] on textarea "1X40HC = 4 X 10'HC WELDED TOGETHER" at bounding box center [1065, 170] width 390 height 65
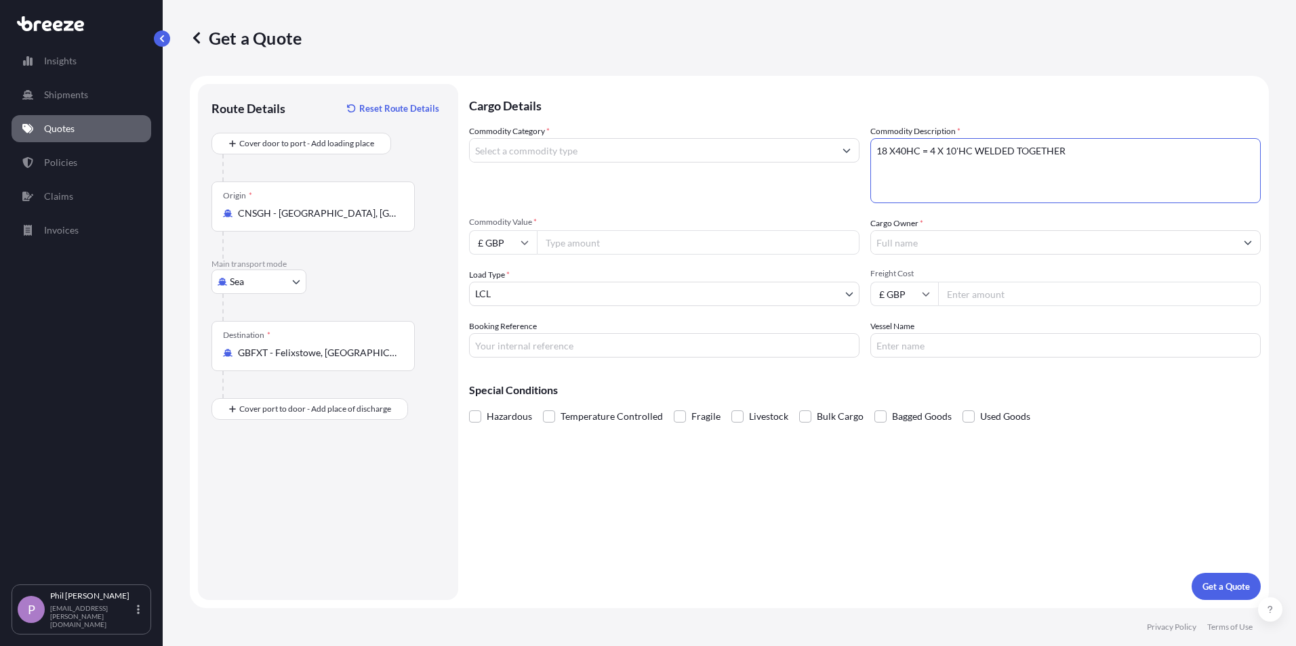
type textarea "18 X40HC = 4 X 10'HC WELDED TOGETHER"
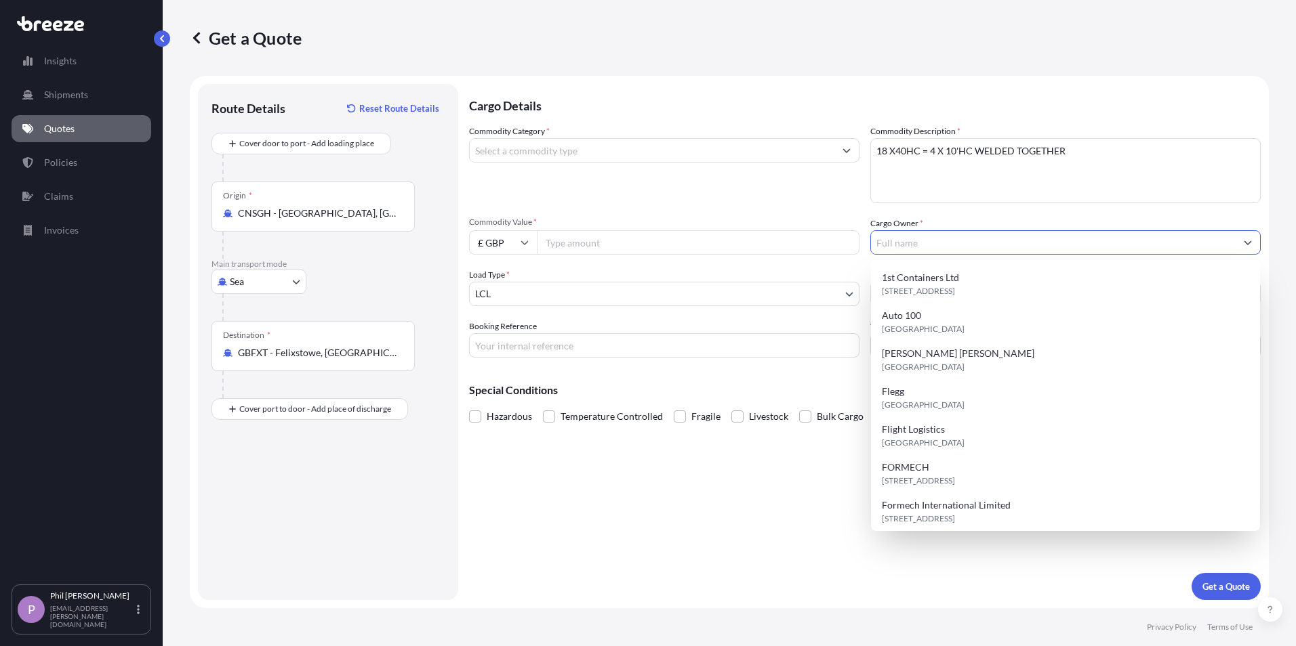
click at [915, 243] on input "Cargo Owner *" at bounding box center [1053, 242] width 365 height 24
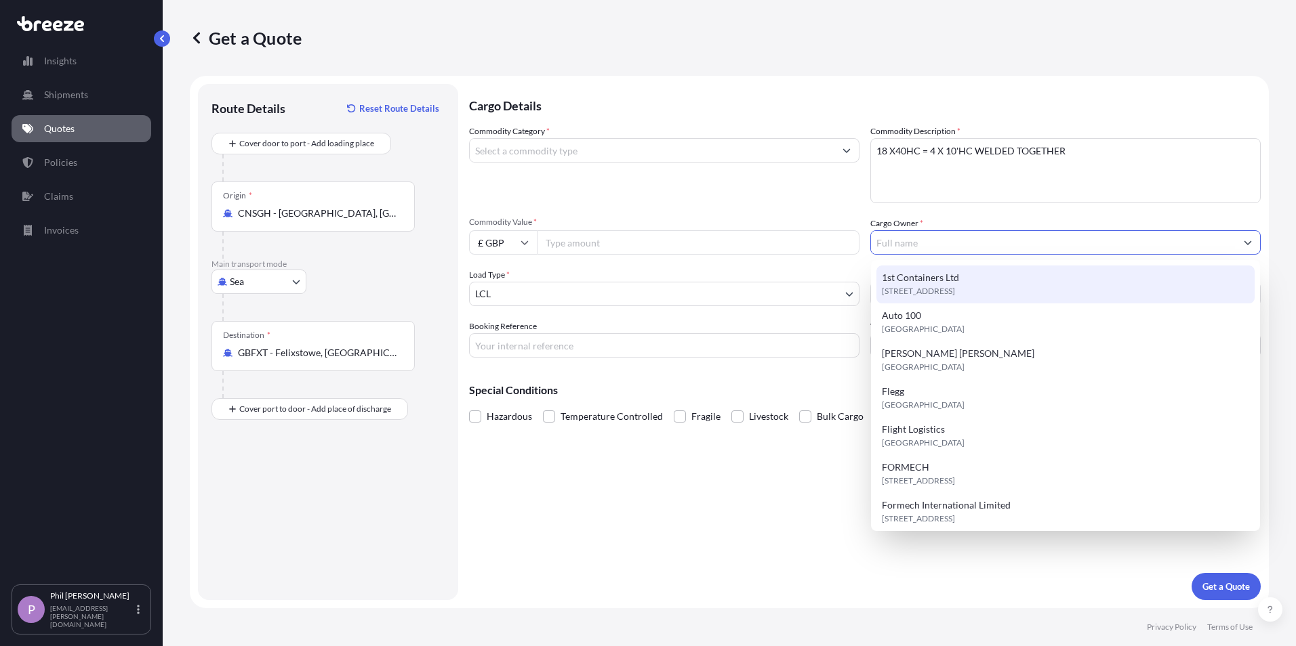
click at [910, 287] on span "[STREET_ADDRESS]" at bounding box center [918, 292] width 73 height 14
type input "1st Containers Ltd"
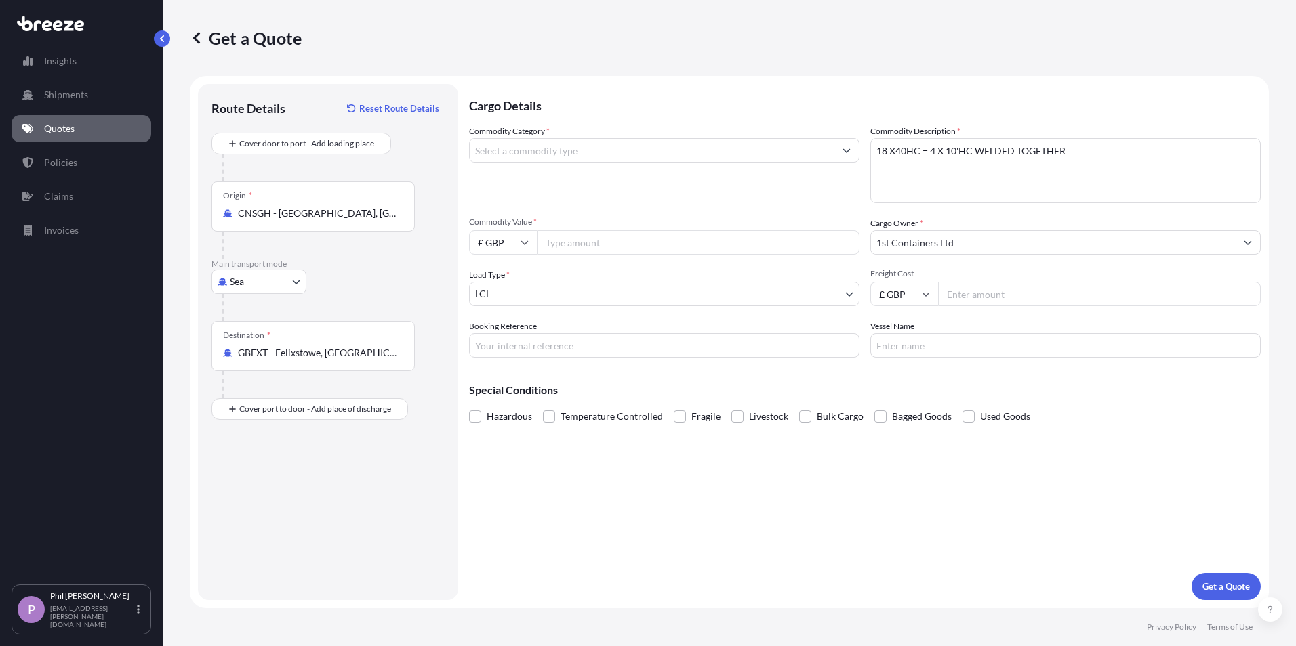
click at [634, 244] on input "Commodity Value *" at bounding box center [698, 242] width 323 height 24
click at [1065, 295] on input "Freight Cost" at bounding box center [1099, 294] width 323 height 24
click at [793, 302] on body "Insights Shipments Quotes Policies Claims Invoices P [PERSON_NAME] [PERSON_NAME…" at bounding box center [648, 323] width 1296 height 646
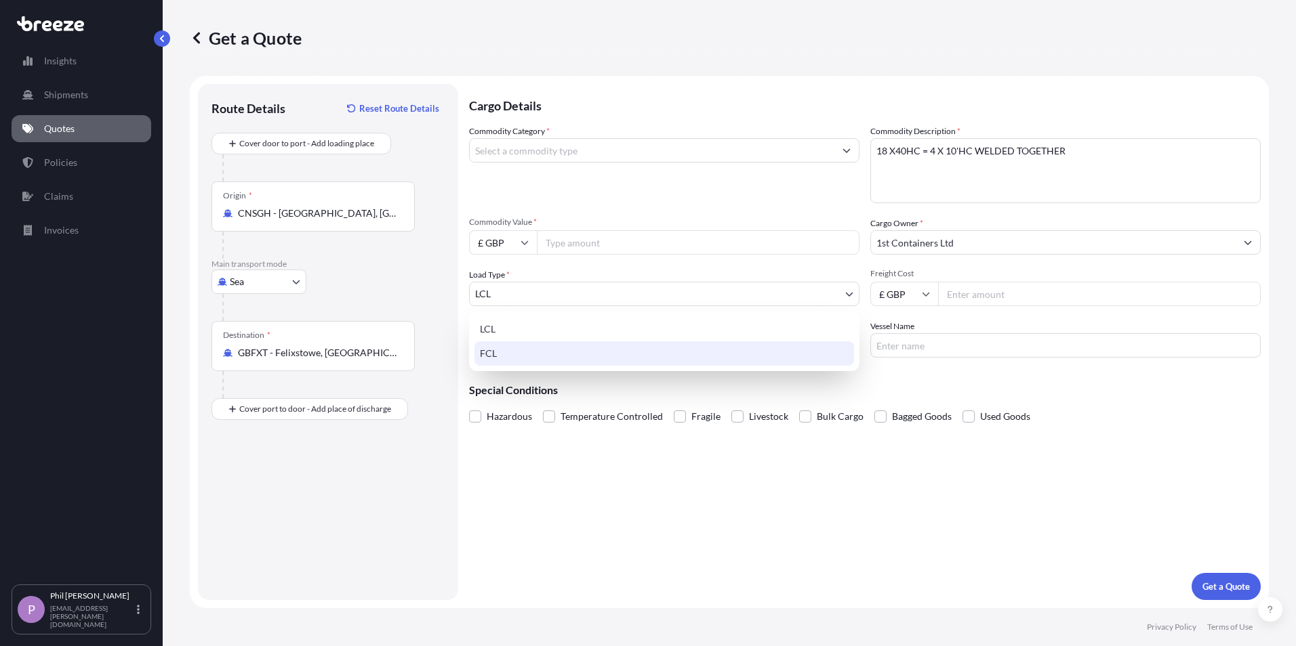
click at [571, 349] on div "FCL" at bounding box center [663, 354] width 379 height 24
select select "2"
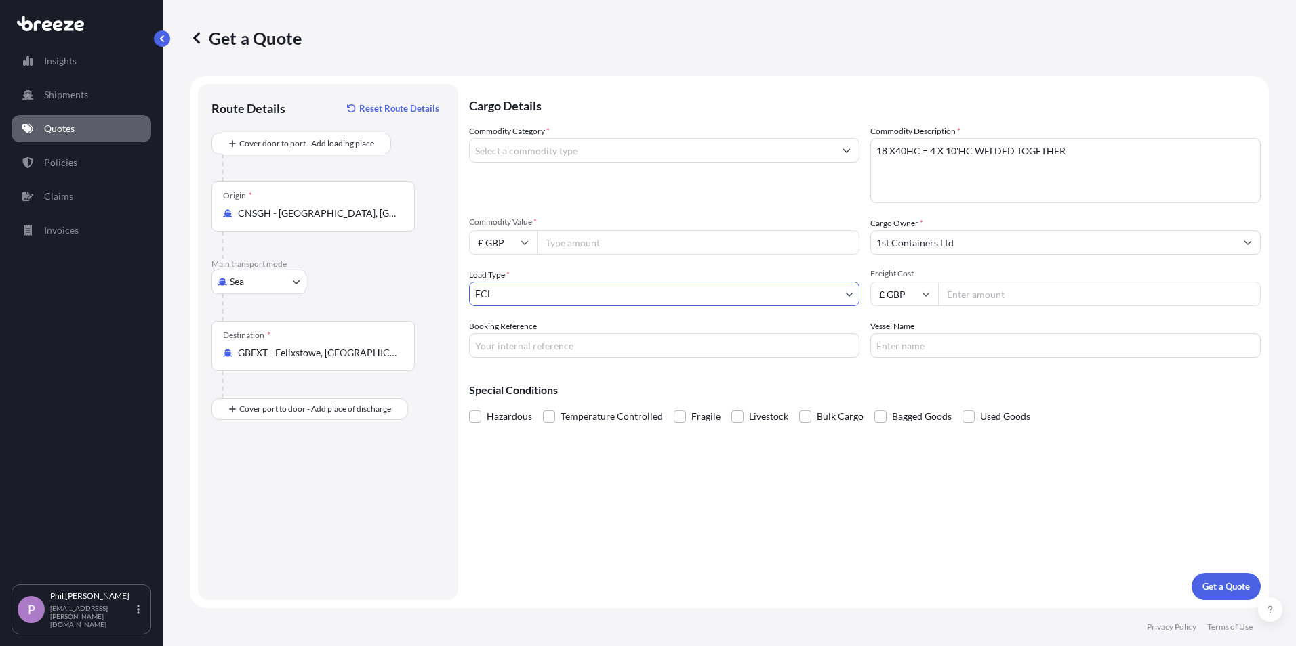
click at [570, 350] on input "Booking Reference" at bounding box center [664, 345] width 390 height 24
type input "MSIJ"
click at [518, 157] on input "Commodity Category *" at bounding box center [652, 150] width 365 height 24
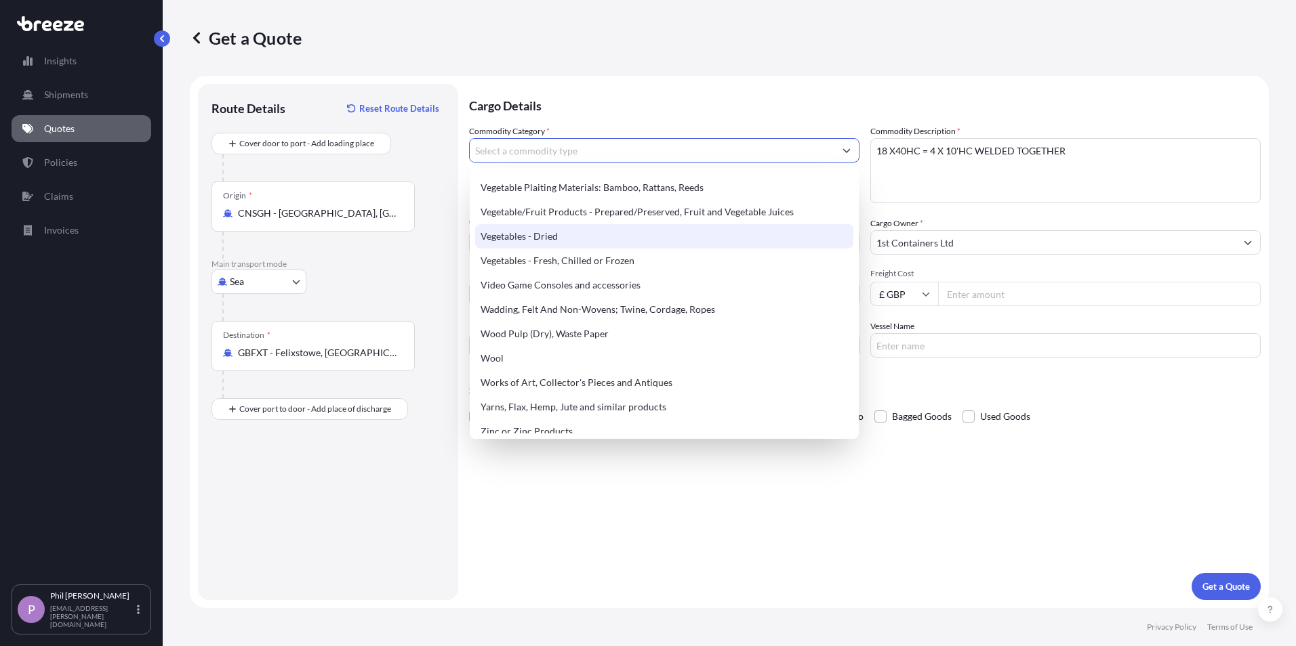
scroll to position [3155, 0]
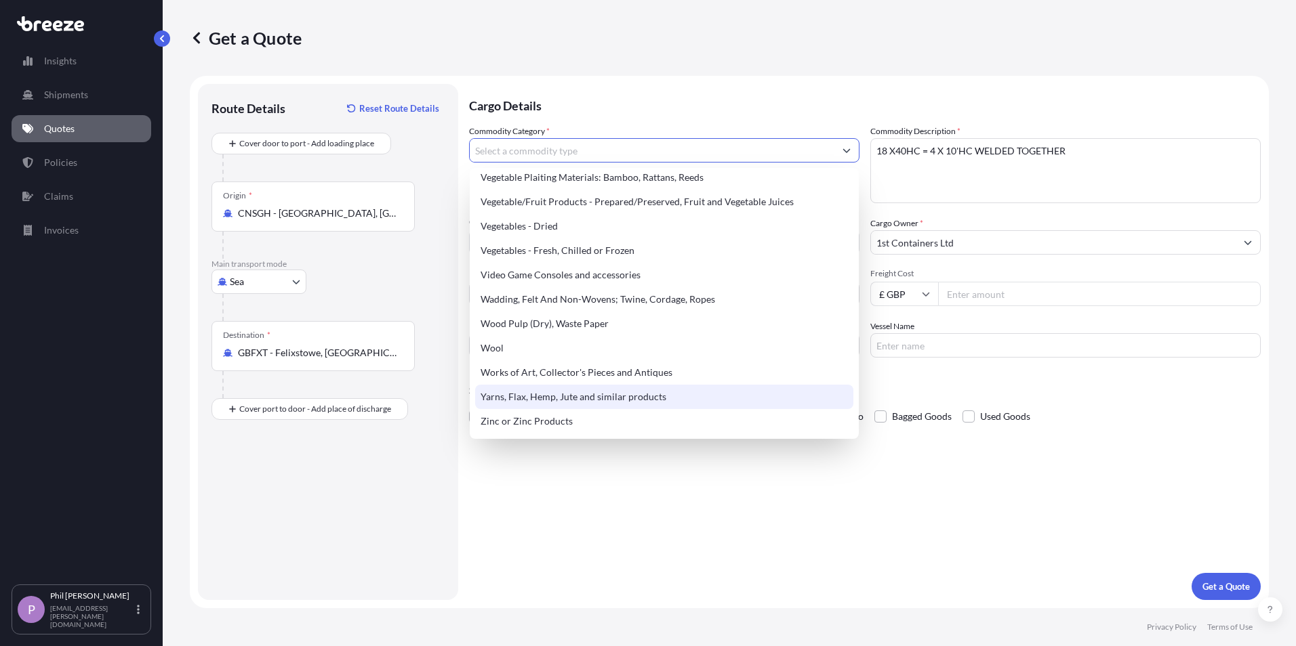
click at [697, 569] on div "Cargo Details Commodity Category * Commodity Description * 18 X40HC = 4 X 10'HC…" at bounding box center [864, 342] width 791 height 516
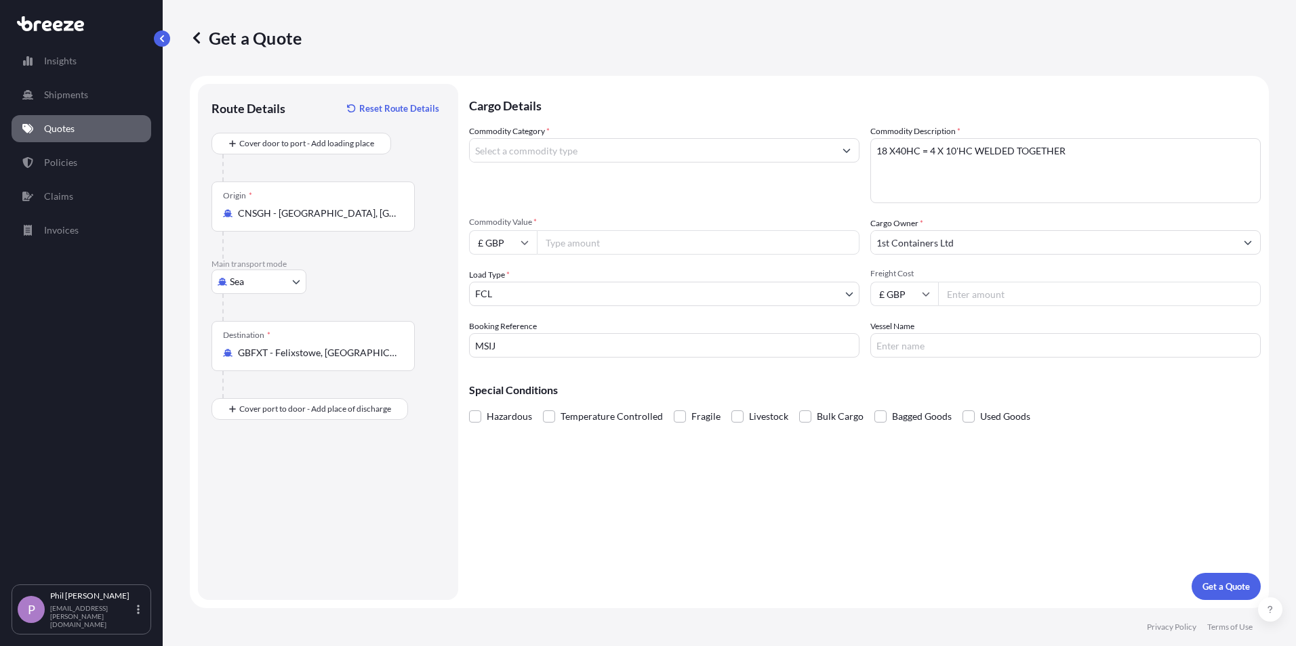
click at [537, 162] on div at bounding box center [664, 150] width 390 height 24
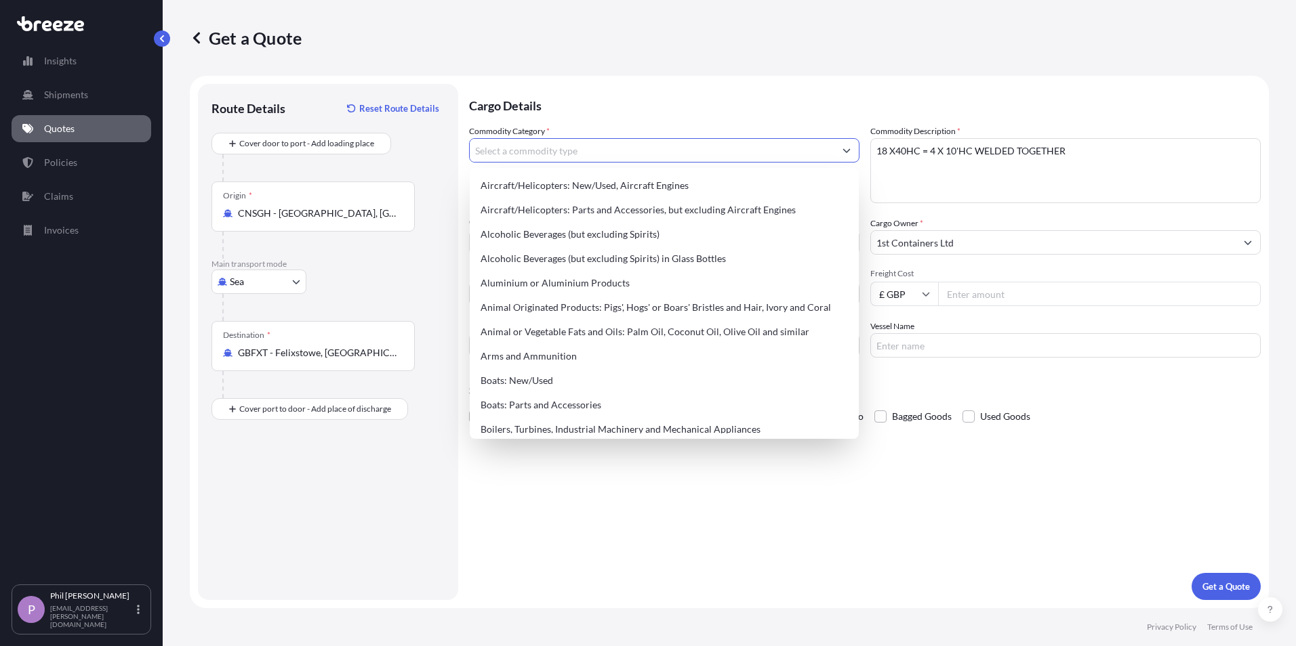
click at [540, 158] on input "Commodity Category *" at bounding box center [652, 150] width 365 height 24
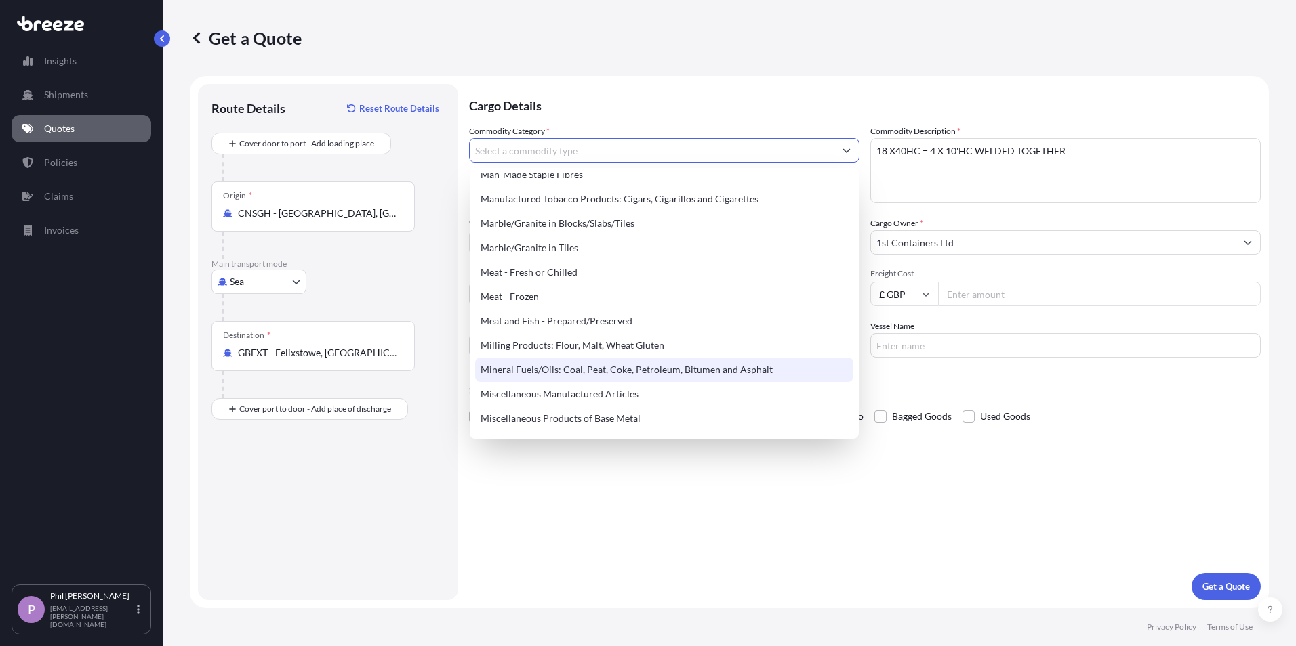
scroll to position [1762, 0]
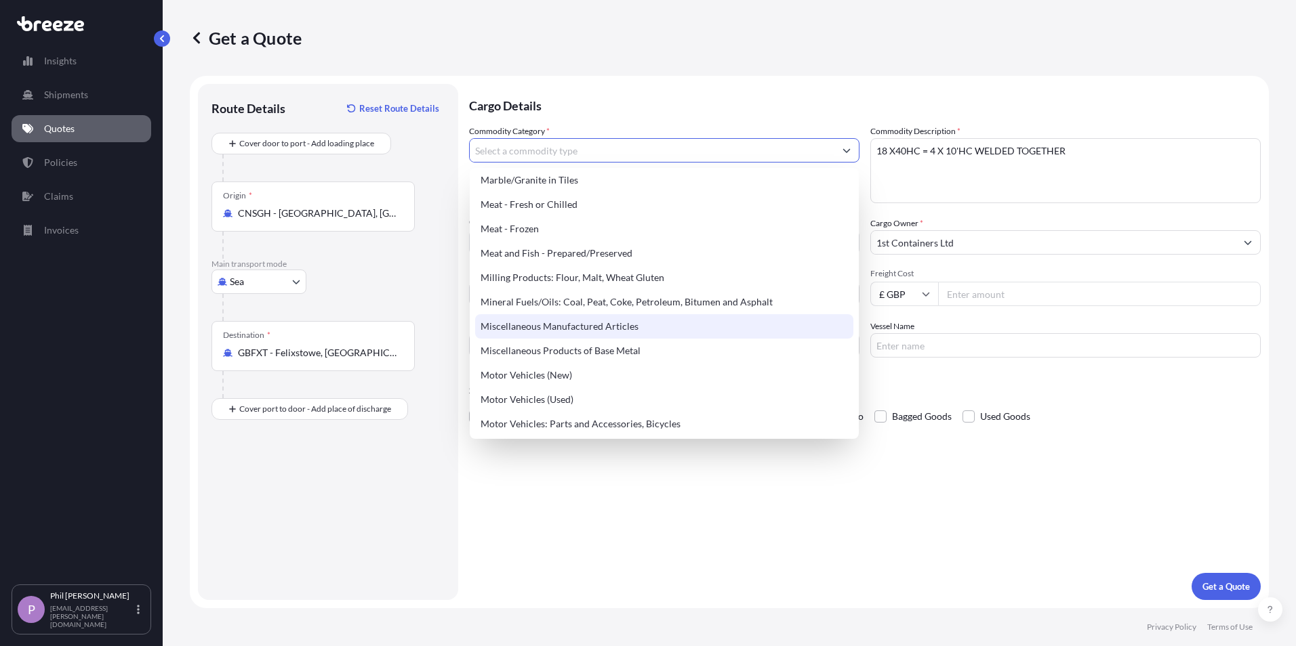
click at [683, 334] on div "Miscellaneous Manufactured Articles" at bounding box center [664, 326] width 378 height 24
type input "Miscellaneous Manufactured Articles"
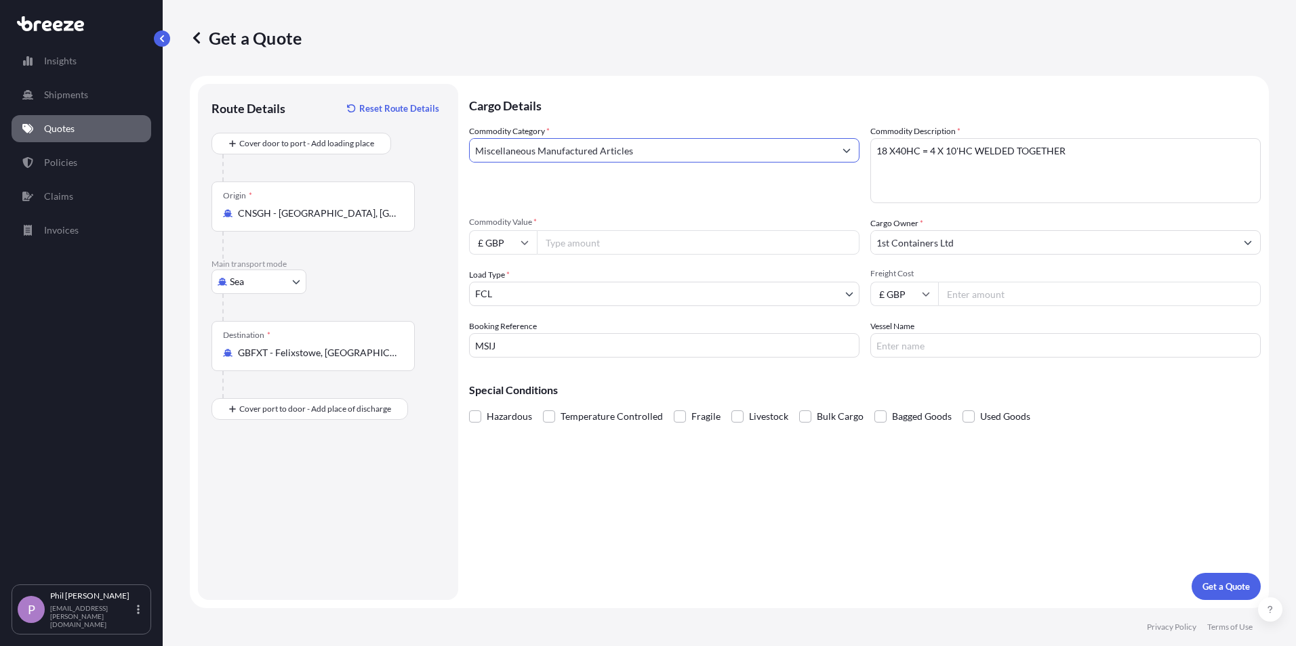
click at [620, 154] on input "Miscellaneous Manufactured Articles" at bounding box center [652, 150] width 365 height 24
click at [844, 150] on icon "Show suggestions" at bounding box center [846, 151] width 7 height 4
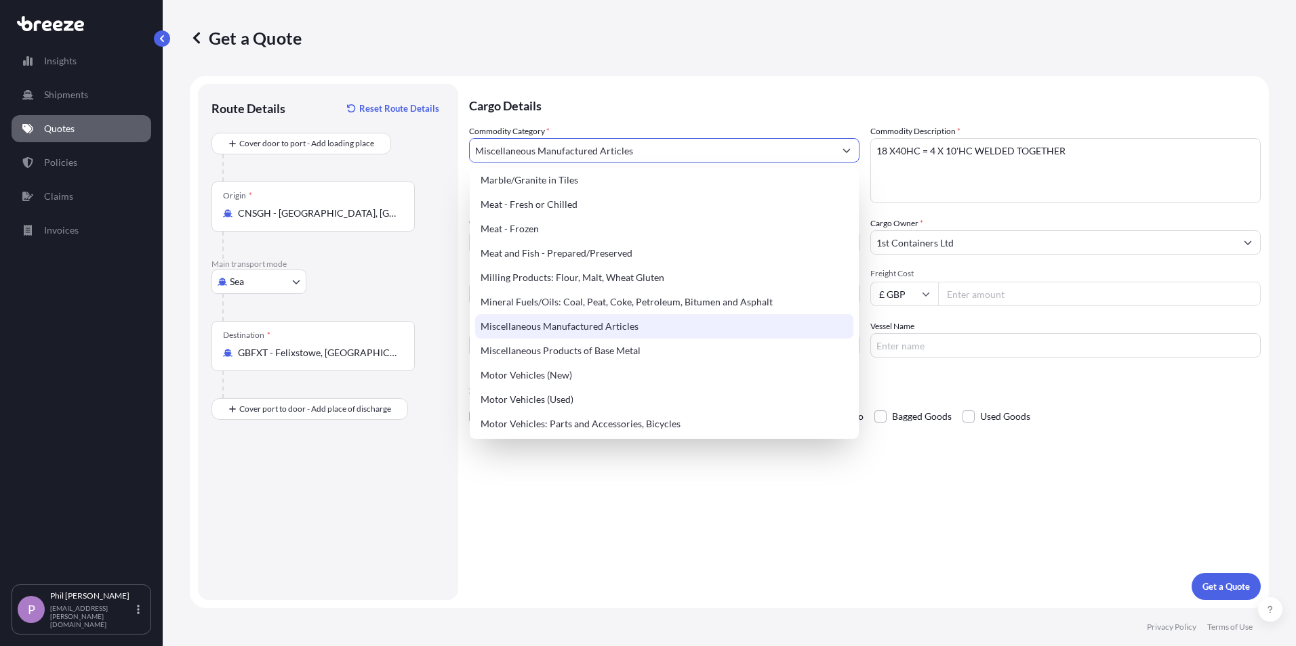
click at [700, 337] on div "Miscellaneous Manufactured Articles" at bounding box center [664, 326] width 378 height 24
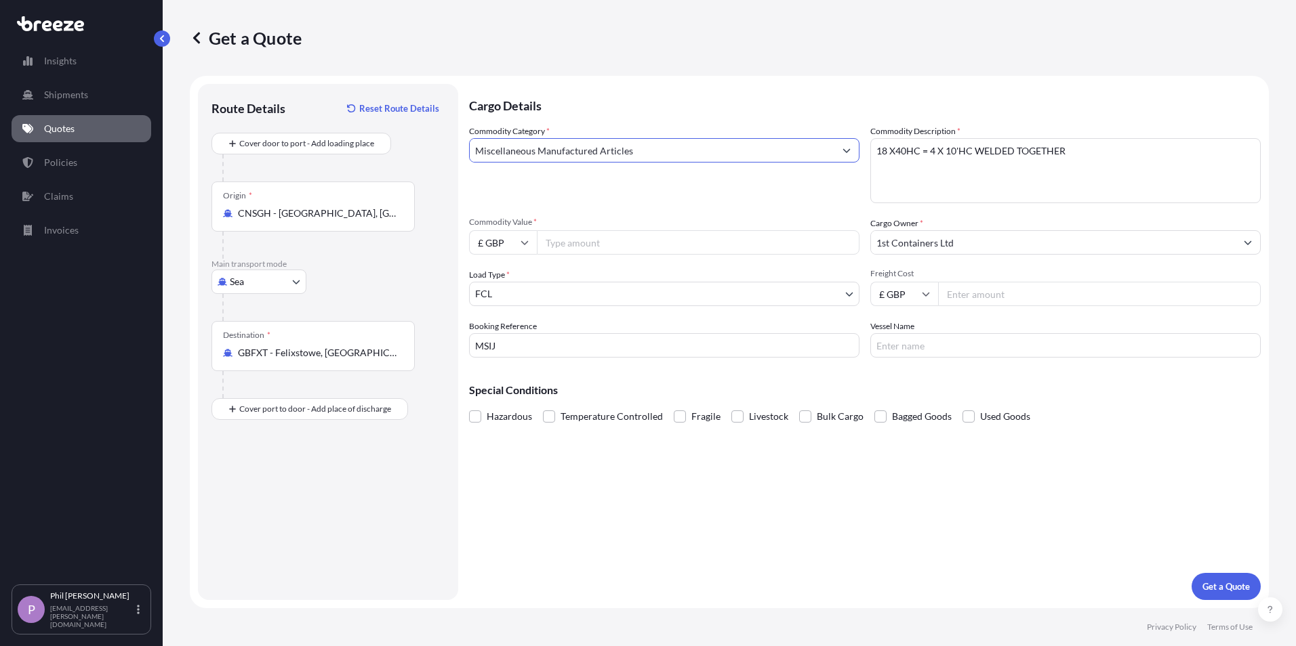
click at [674, 537] on div "Cargo Details Commodity Category * Miscellaneous Manufactured Articles Commodit…" at bounding box center [864, 342] width 791 height 516
click at [1027, 296] on input "Freight Cost" at bounding box center [1099, 294] width 323 height 24
type input "43200"
click at [903, 350] on input "Vessel Name" at bounding box center [1065, 345] width 390 height 24
paste input "ONE INSPIRATION"
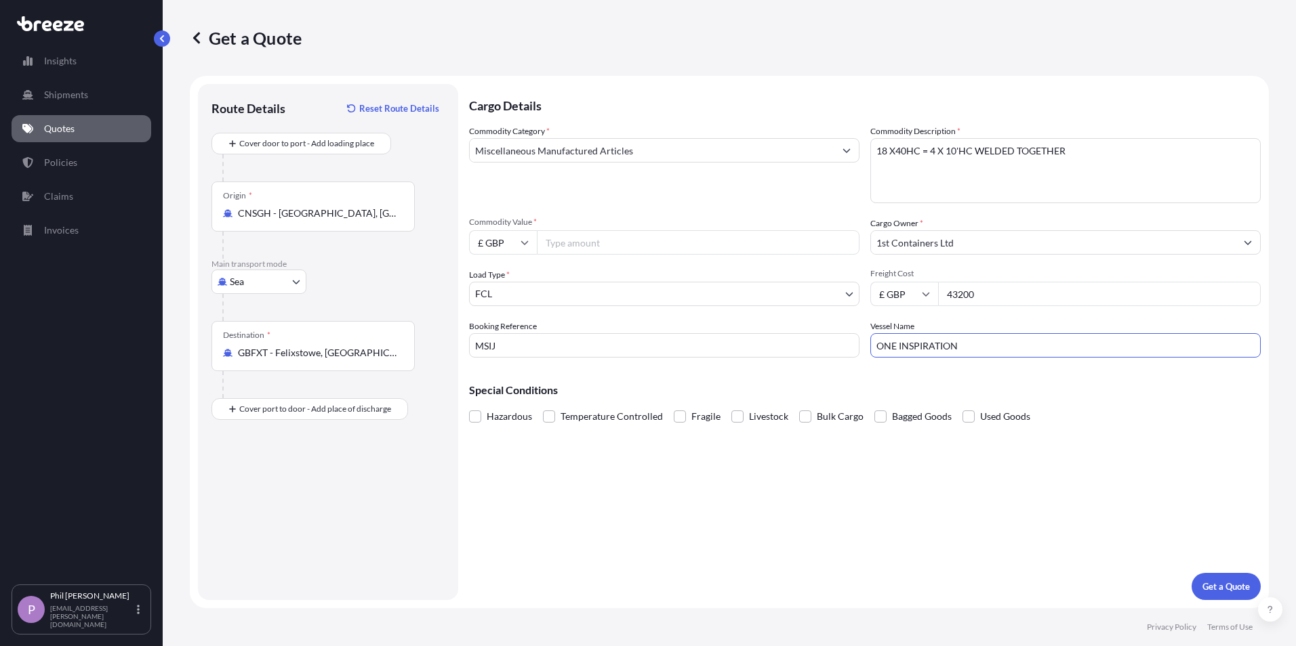
type input "ONE INSPIRATION"
click at [551, 453] on div "Cargo Details Commodity Category * Miscellaneous Manufactured Articles Commodit…" at bounding box center [864, 342] width 791 height 516
drag, startPoint x: 520, startPoint y: 354, endPoint x: 413, endPoint y: 346, distance: 107.4
click at [414, 346] on form "Route Details Reset Route Details Cover door to port - Add loading place Place …" at bounding box center [729, 342] width 1079 height 533
paste input "020652"
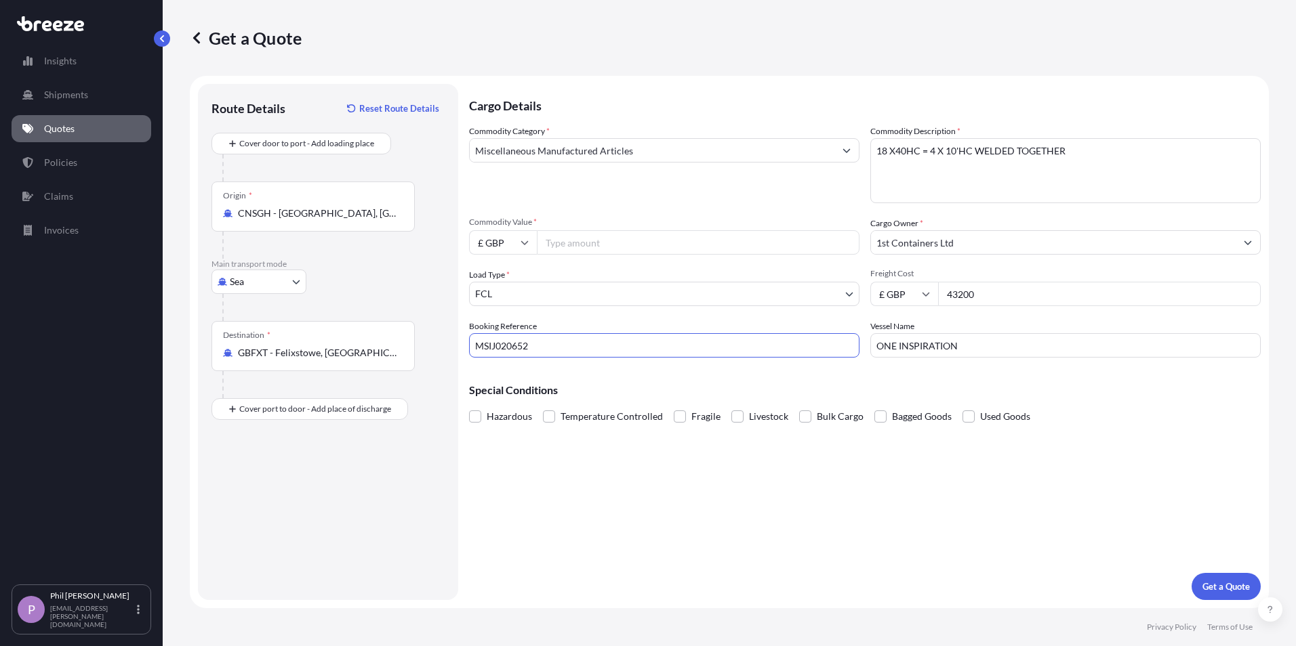
type input "MSIJ020652"
click at [590, 541] on div "Cargo Details Commodity Category * Miscellaneous Manufactured Articles Commodit…" at bounding box center [864, 342] width 791 height 516
click at [564, 249] on input "Commodity Value *" at bounding box center [698, 242] width 323 height 24
click at [506, 245] on input "£ GBP" at bounding box center [503, 242] width 68 height 24
click at [495, 330] on div "$ USD" at bounding box center [502, 337] width 57 height 26
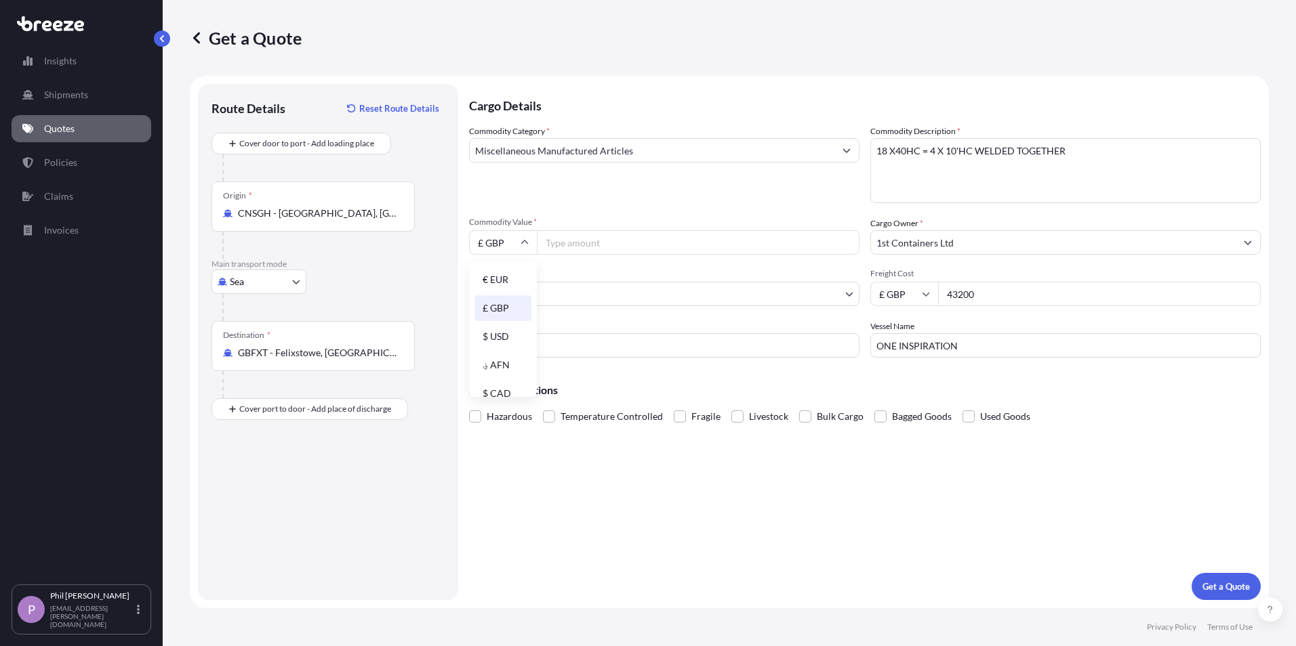
type input "$ USD"
click at [593, 245] on input "Commodity Value *" at bounding box center [698, 242] width 323 height 24
type input "108900.00"
click at [1123, 147] on textarea "18 X40HC = 4 X 10'HC WELDED TOGETHER" at bounding box center [1065, 170] width 390 height 65
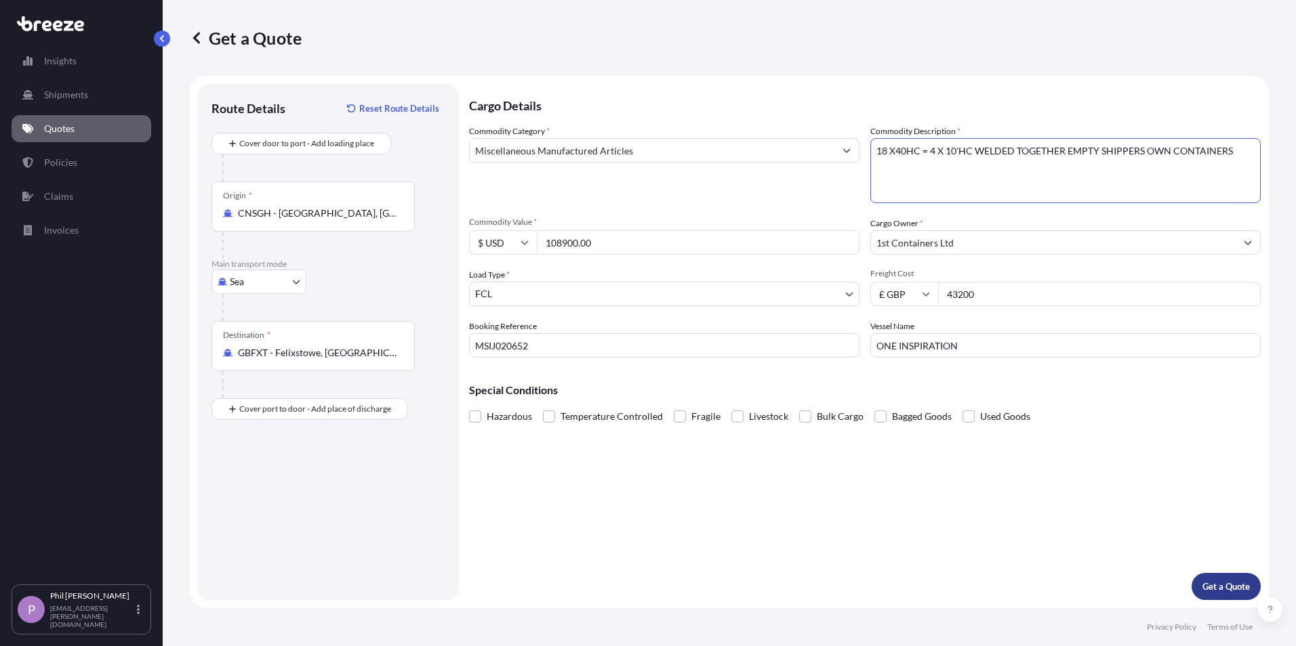
type textarea "18 X40HC = 4 X 10'HC WELDED TOGETHER EMPTY SHIPPERS OWN CONTAINERS"
click at [1232, 590] on p "Get a Quote" at bounding box center [1225, 587] width 47 height 14
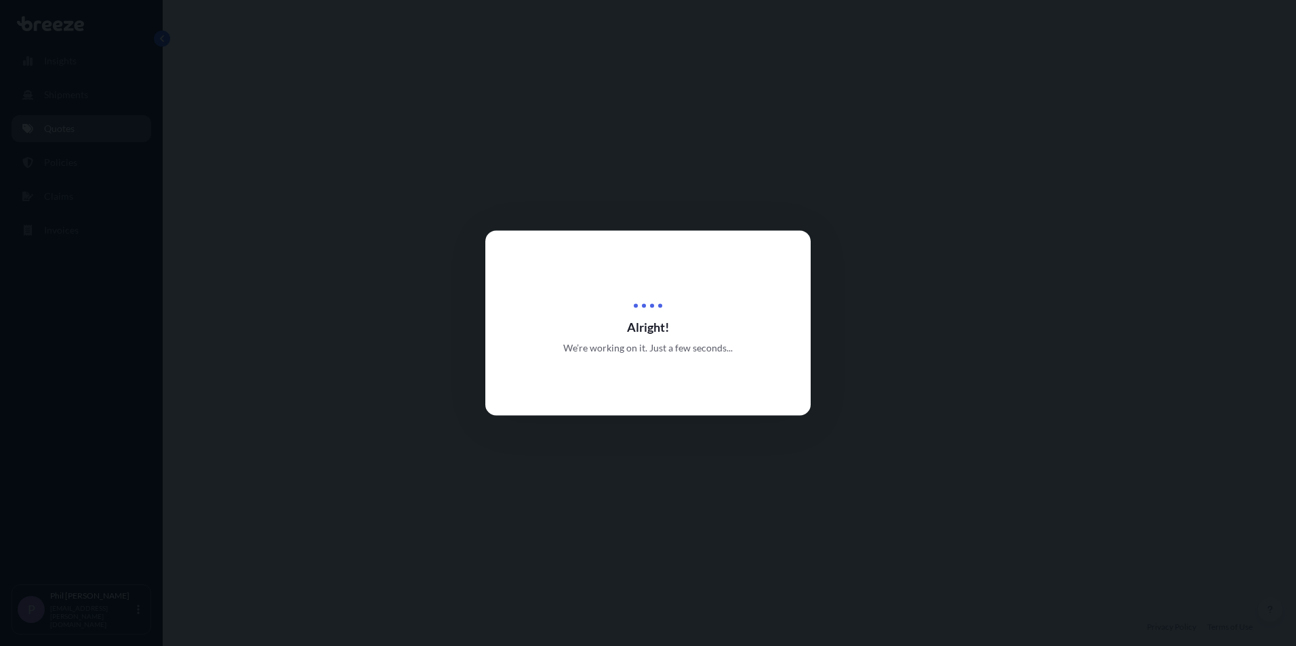
select select "Sea"
select select "2"
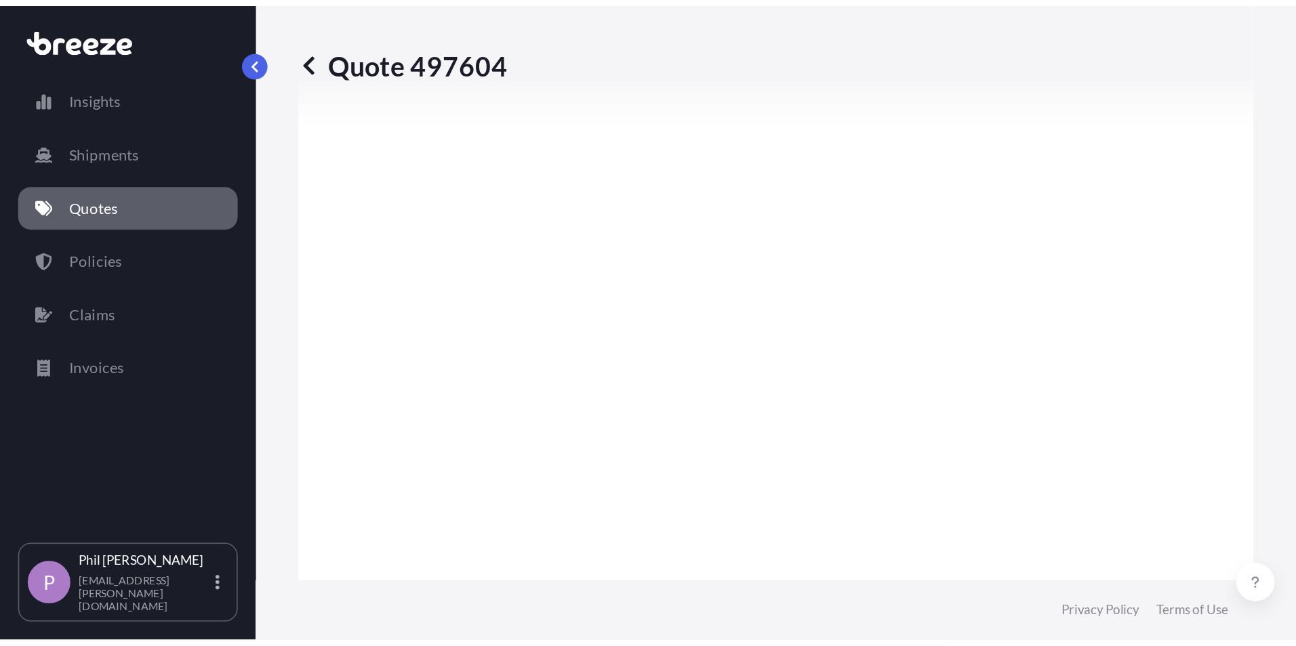
scroll to position [1504, 0]
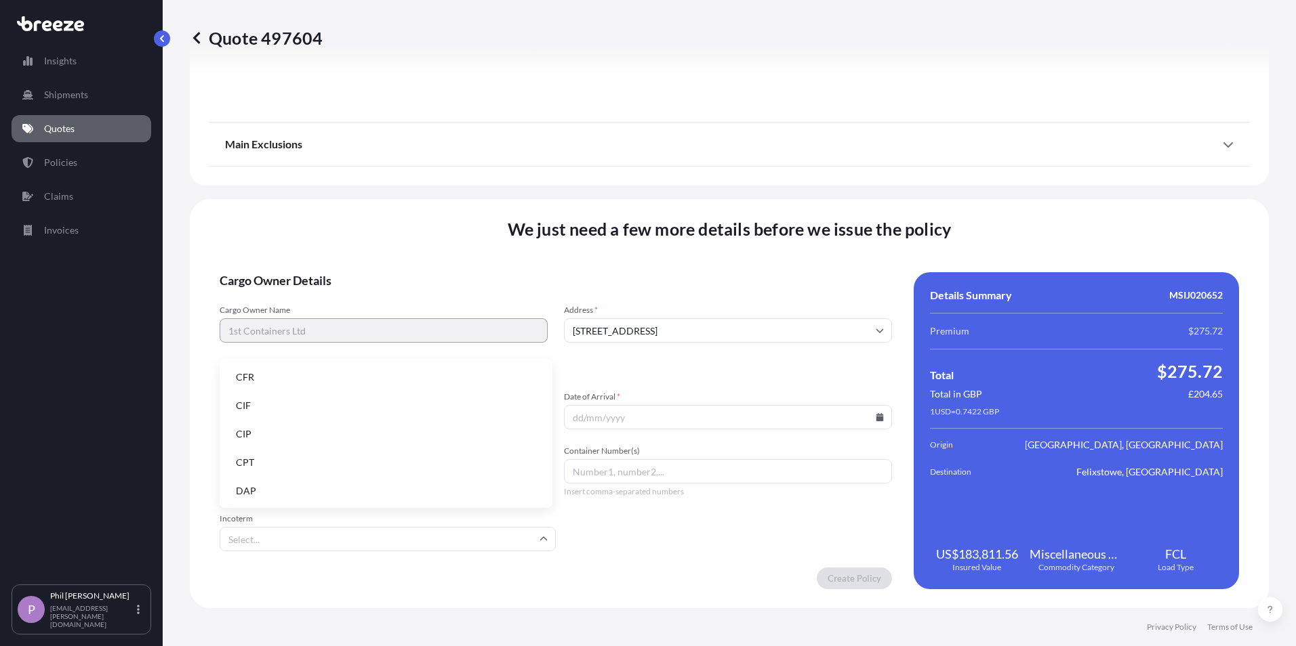
click at [321, 543] on input "Incoterm" at bounding box center [388, 539] width 336 height 24
click at [432, 624] on footer "Privacy Policy Terms of Use" at bounding box center [729, 628] width 1133 height 38
click at [245, 541] on input "Incoterm" at bounding box center [388, 539] width 336 height 24
click at [255, 409] on li "CIF" at bounding box center [386, 406] width 322 height 26
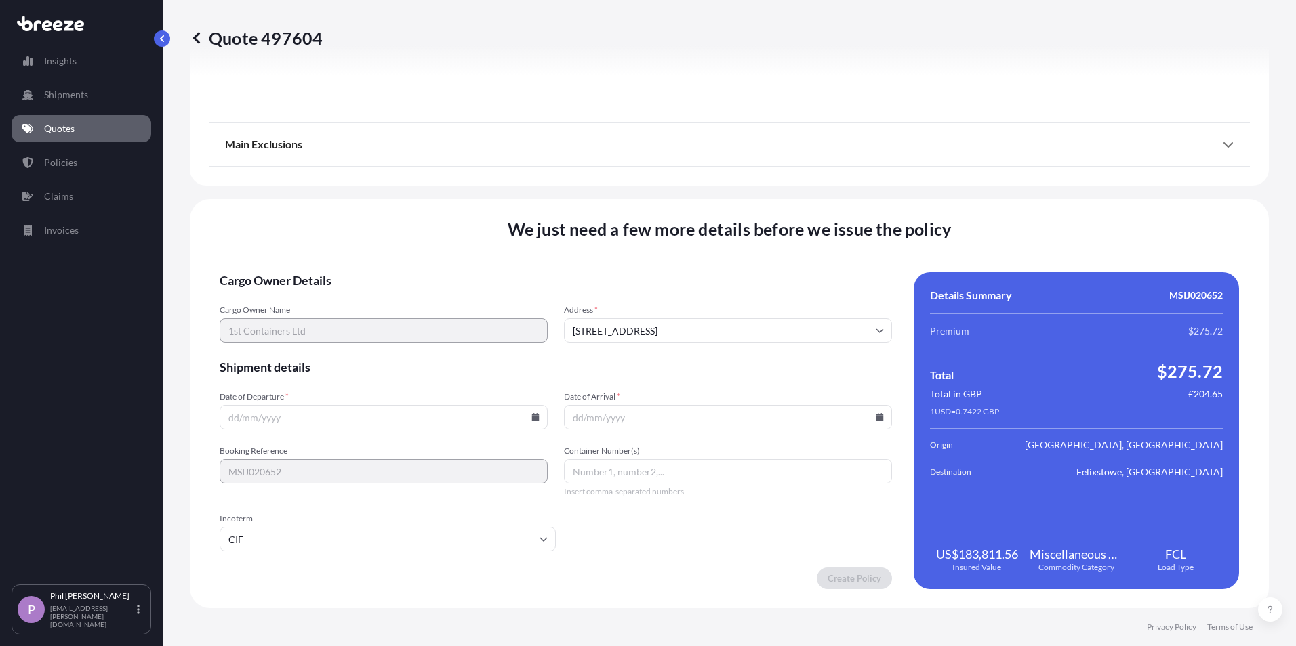
click at [424, 596] on div "We just need a few more details before we issue the policy Cargo Owner Details …" at bounding box center [729, 403] width 1079 height 409
click at [654, 468] on input "Container Number(s)" at bounding box center [728, 471] width 328 height 24
click at [640, 512] on form "Cargo Owner Details Cargo Owner Name 1st Containers Ltd Address * [STREET_ADDRE…" at bounding box center [556, 430] width 672 height 317
click at [234, 418] on input "Date of Departure *" at bounding box center [384, 417] width 328 height 24
type input "1"
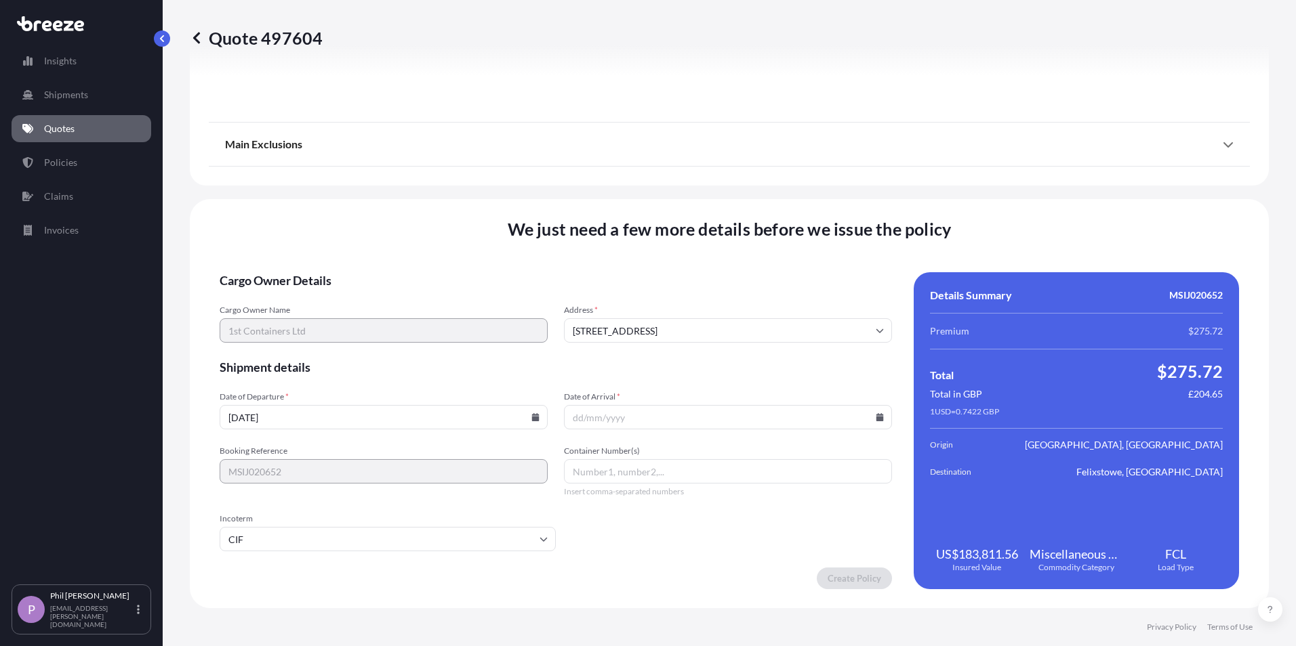
type input "[DATE]"
click at [603, 470] on input "Container Number(s)" at bounding box center [728, 471] width 328 height 24
type input "2"
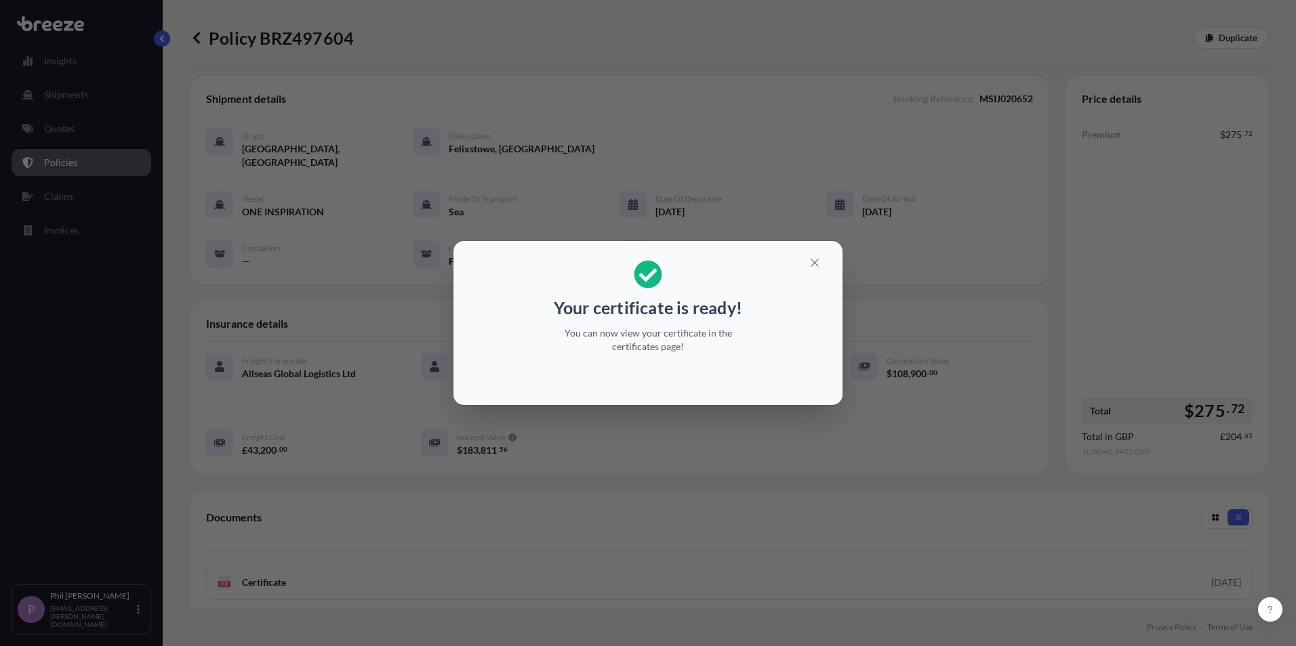
drag, startPoint x: 697, startPoint y: 358, endPoint x: 710, endPoint y: 340, distance: 21.8
click at [697, 358] on div "Your certificate is ready! You can now view your certificate in the certificate…" at bounding box center [647, 307] width 209 height 110
click at [817, 263] on icon "button" at bounding box center [814, 263] width 12 height 12
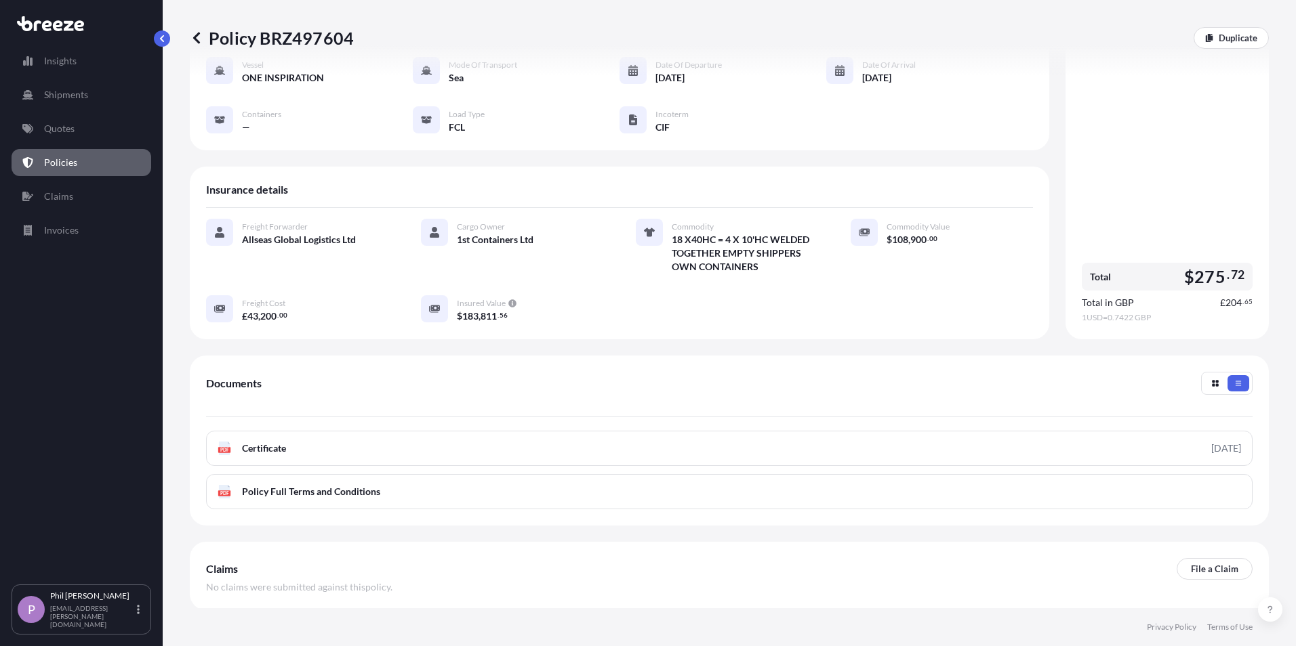
scroll to position [182, 0]
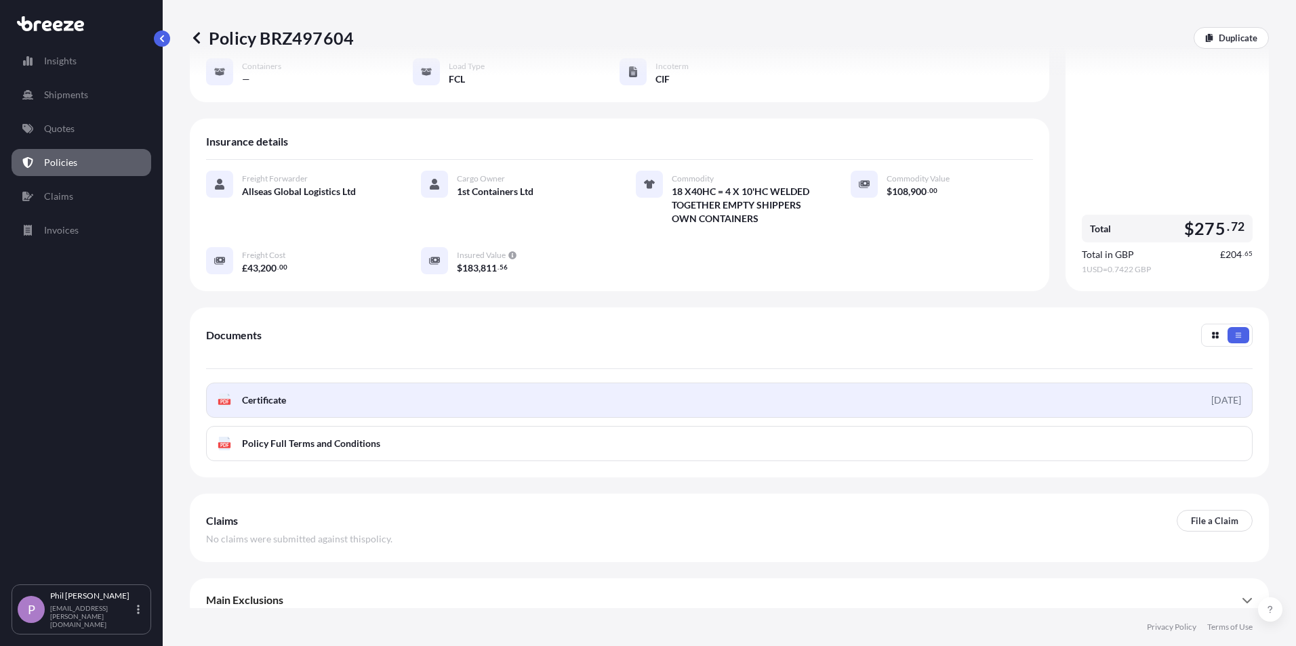
click at [1216, 394] on div "[DATE]" at bounding box center [1226, 401] width 30 height 14
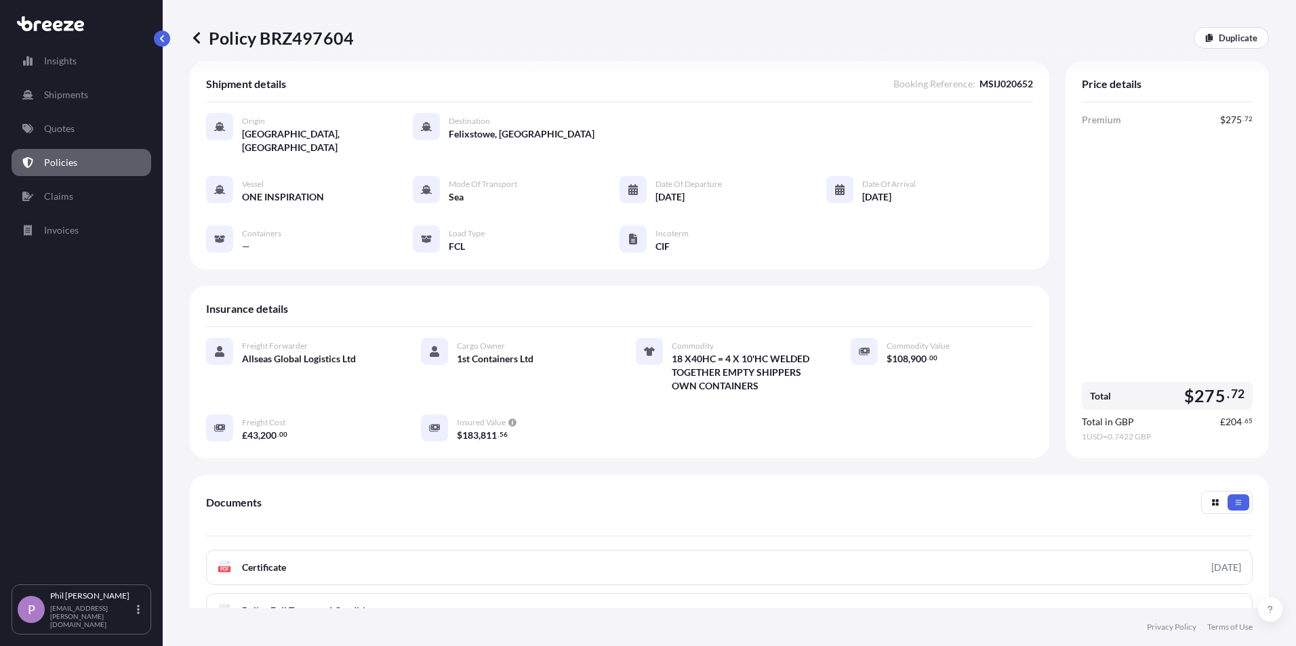
scroll to position [0, 0]
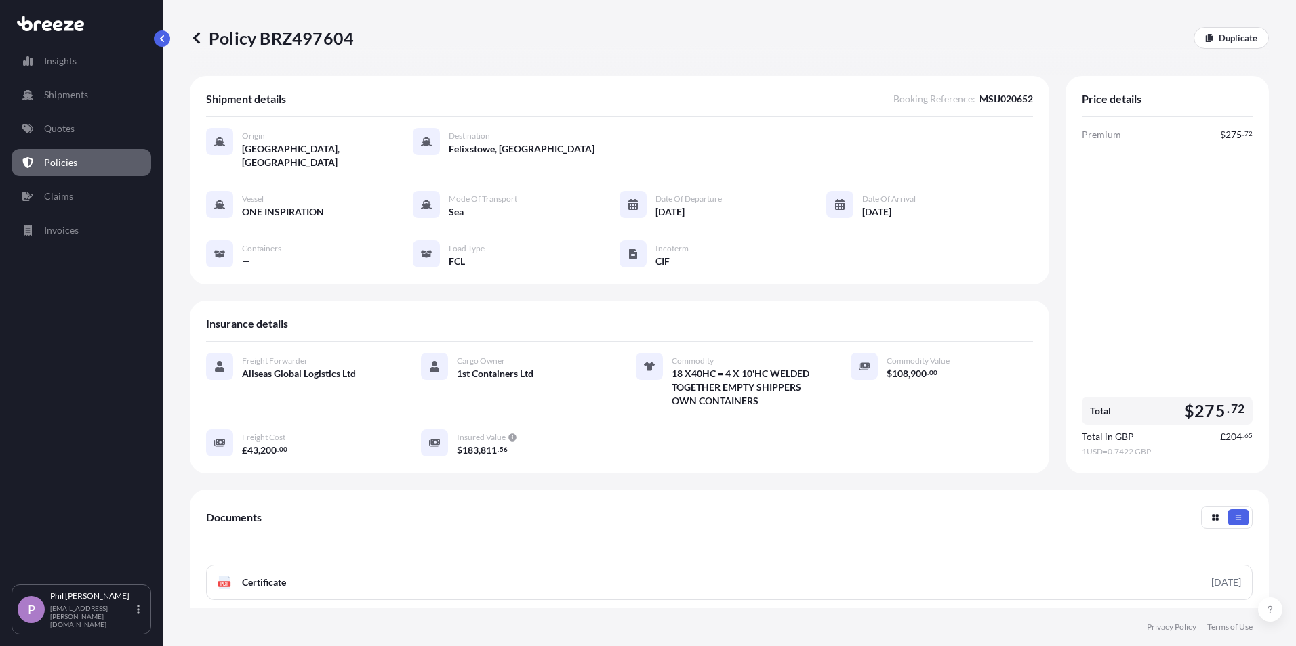
click at [199, 73] on div "Policy BRZ497604 Duplicate" at bounding box center [729, 38] width 1079 height 76
